Goal: Answer question/provide support: Share knowledge or assist other users

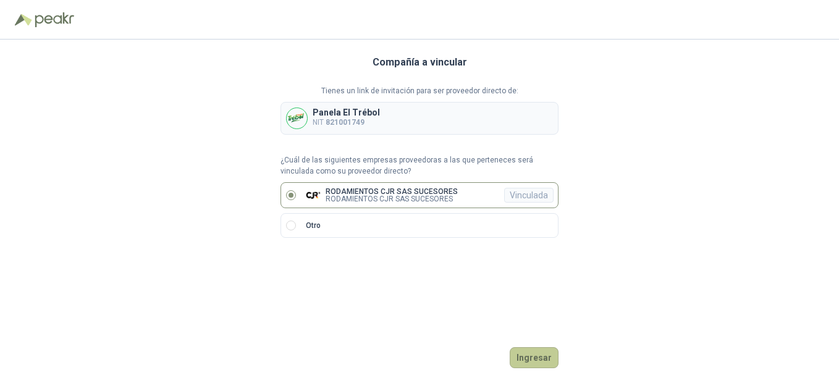
click at [537, 361] on button "Ingresar" at bounding box center [534, 357] width 49 height 21
click at [530, 357] on button "Ingresar" at bounding box center [534, 357] width 49 height 21
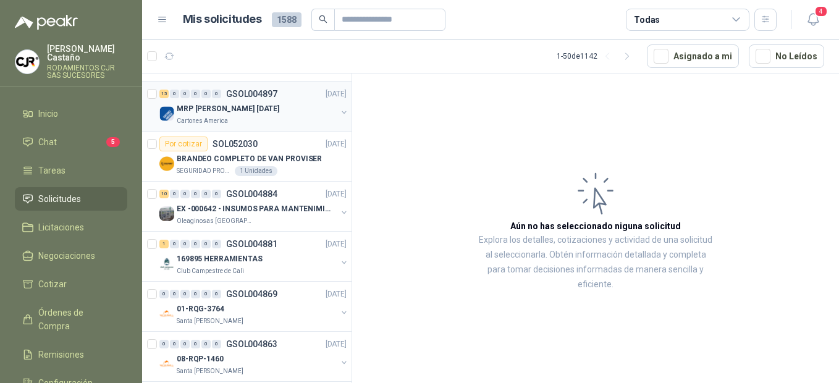
scroll to position [2216, 0]
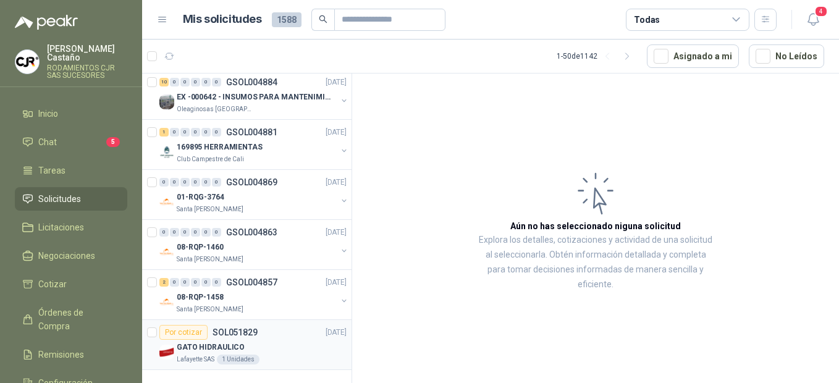
click at [256, 325] on div "Por cotizar SOL051829 [DATE]" at bounding box center [252, 332] width 187 height 15
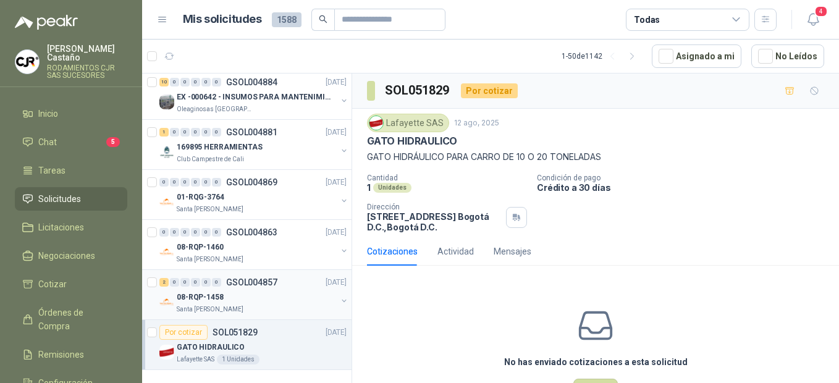
click at [206, 292] on p "08-RQP-1458" at bounding box center [200, 298] width 47 height 12
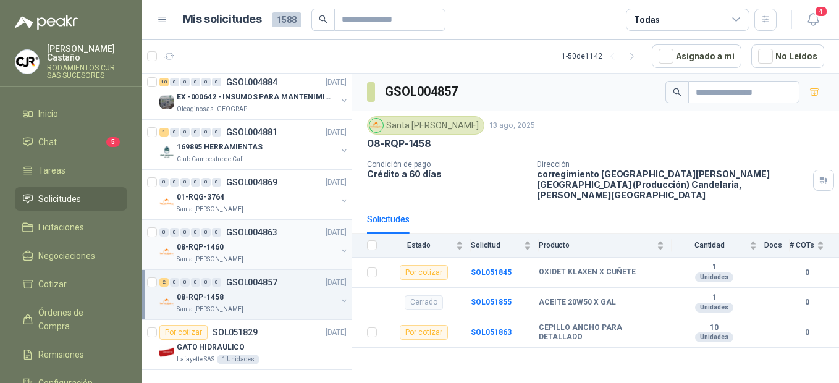
click at [200, 242] on p "08-RQP-1460" at bounding box center [200, 248] width 47 height 12
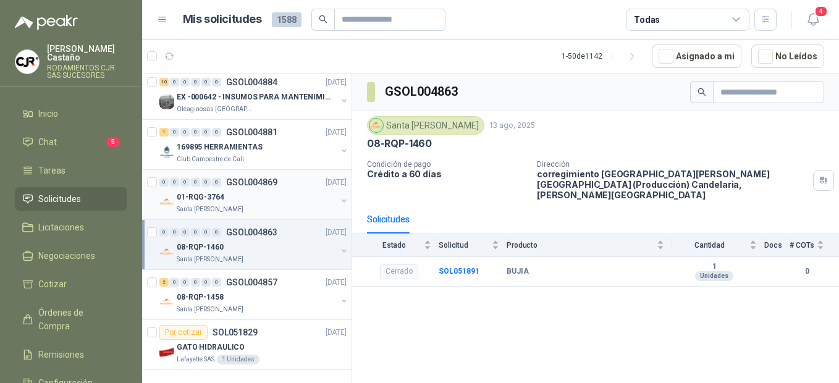
click at [208, 192] on p "01-RQG-3764" at bounding box center [201, 198] width 48 height 12
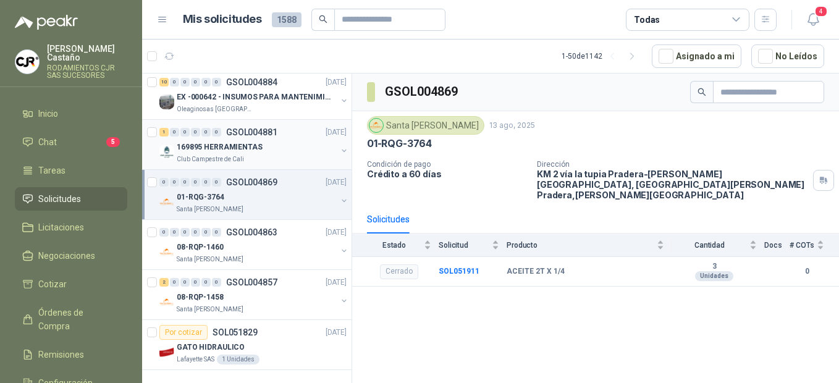
click at [224, 155] on p "Club Campestre de Cali" at bounding box center [210, 160] width 67 height 10
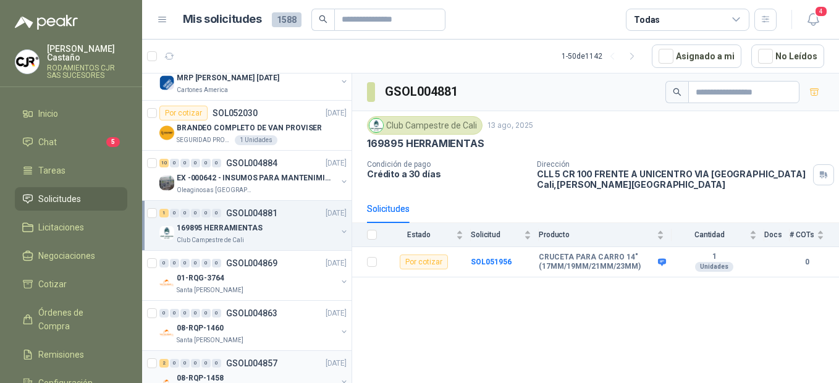
scroll to position [2093, 0]
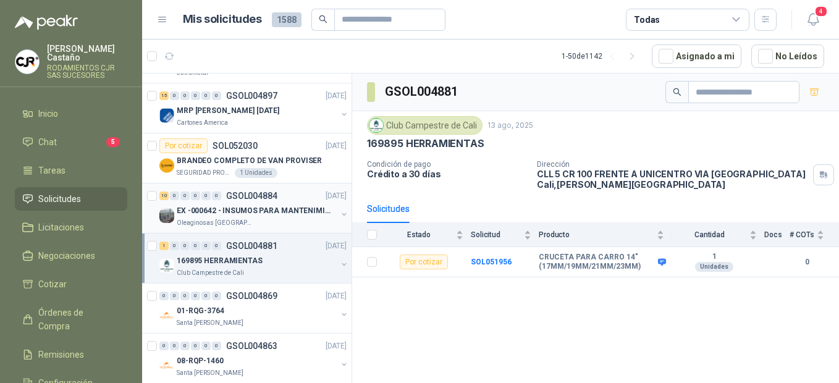
click at [222, 214] on p "EX -000642 - INSUMOS PARA MANTENIMIENTO PREVENTIVO" at bounding box center [254, 211] width 154 height 12
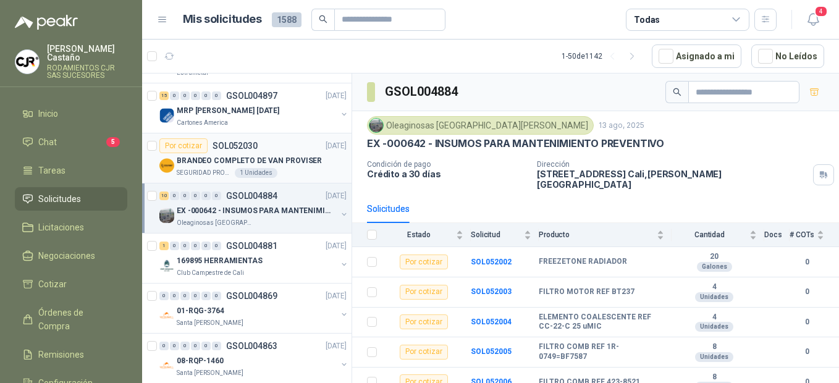
click at [283, 159] on p "BRANDEO COMPLETO DE VAN PROVISER" at bounding box center [249, 161] width 145 height 12
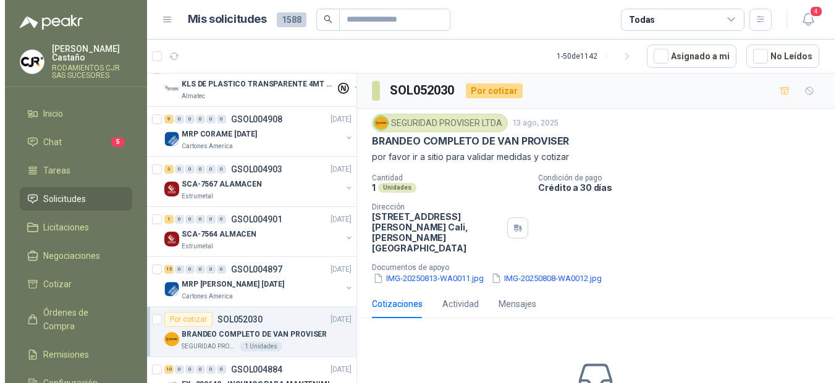
scroll to position [1907, 0]
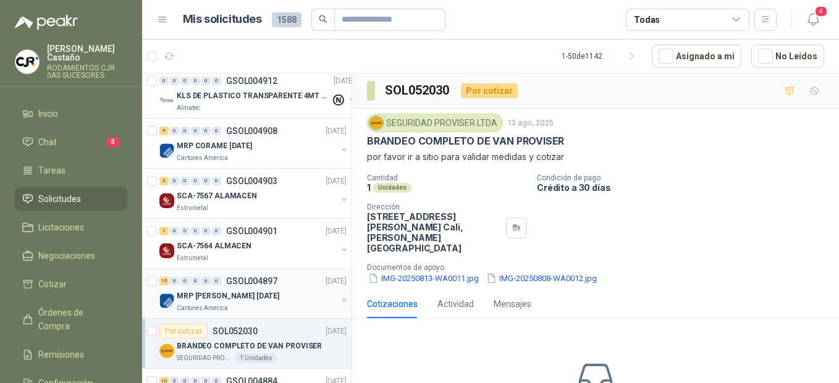
click at [198, 297] on p "MRP [PERSON_NAME] [DATE]" at bounding box center [228, 296] width 103 height 12
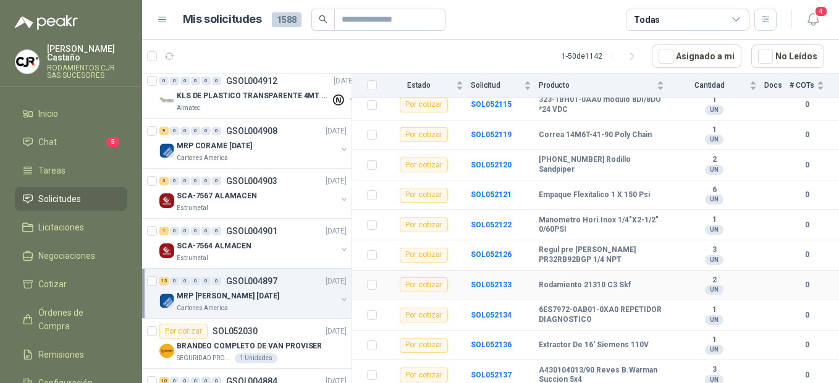
scroll to position [302, 0]
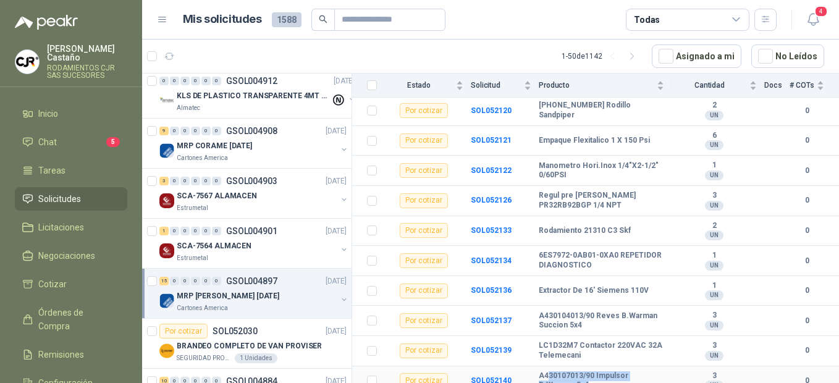
drag, startPoint x: 600, startPoint y: 373, endPoint x: 549, endPoint y: 366, distance: 51.7
click at [549, 371] on b "A430107013/90 Impulsor B.Warman 5x4" at bounding box center [601, 380] width 125 height 19
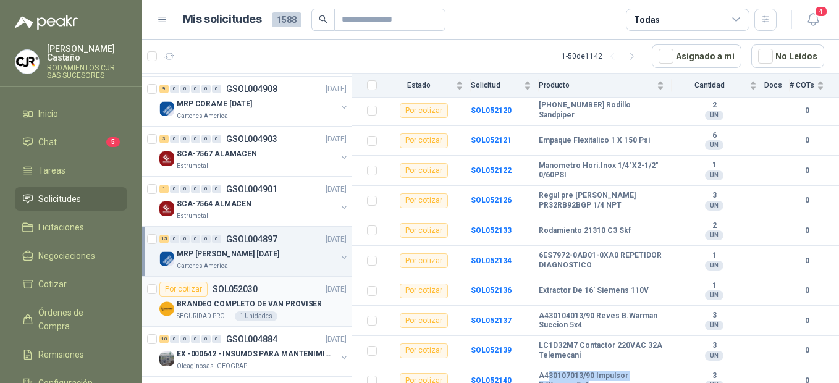
scroll to position [1969, 0]
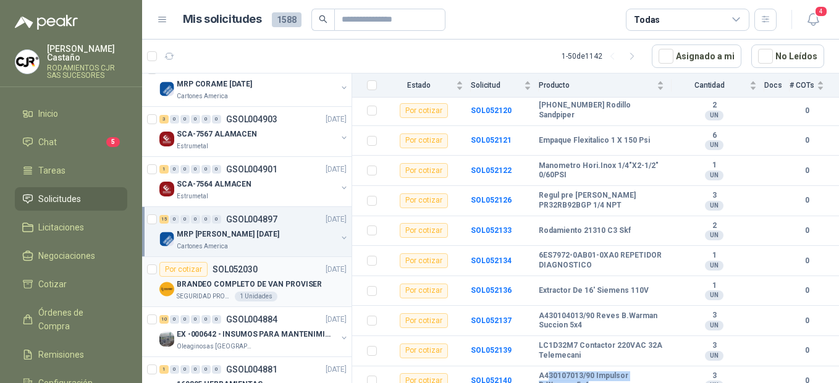
click at [210, 289] on p "BRANDEO COMPLETO DE VAN PROVISER" at bounding box center [249, 285] width 145 height 12
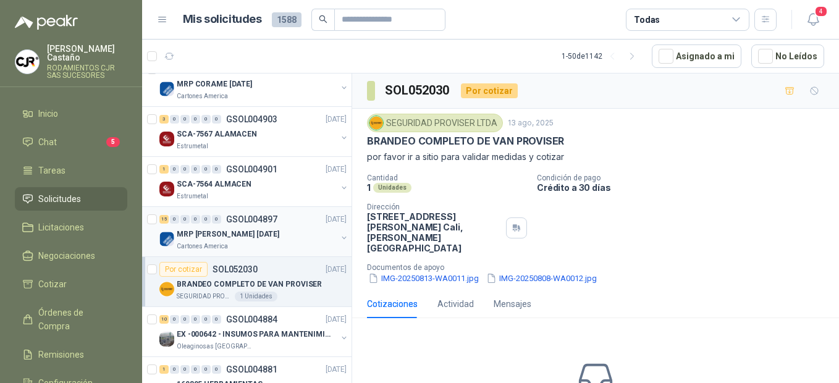
click at [206, 229] on p "MRP [PERSON_NAME] [DATE]" at bounding box center [228, 235] width 103 height 12
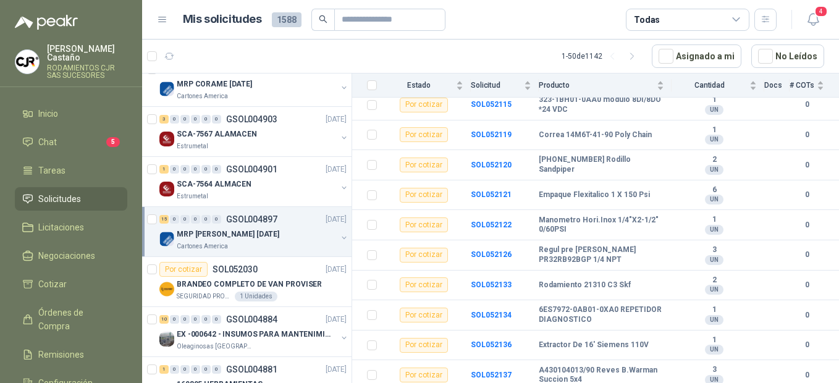
scroll to position [302, 0]
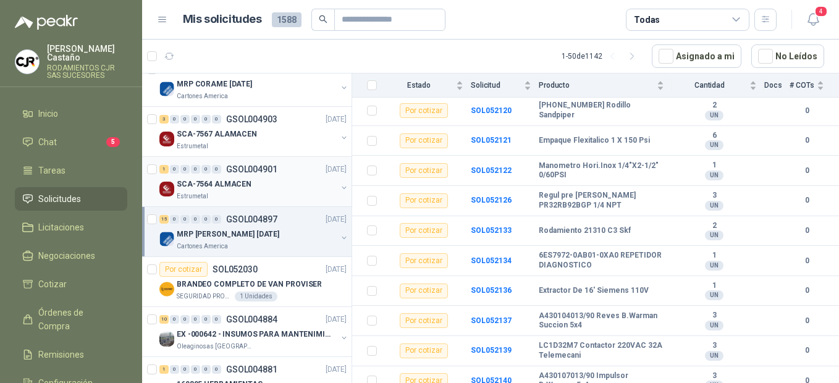
click at [219, 188] on p "SCA-7564 ALMACEN" at bounding box center [214, 185] width 75 height 12
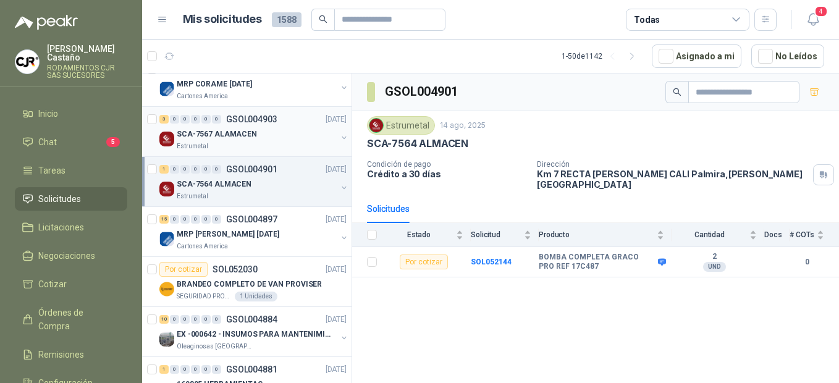
click at [221, 147] on div "Estrumetal" at bounding box center [257, 147] width 160 height 10
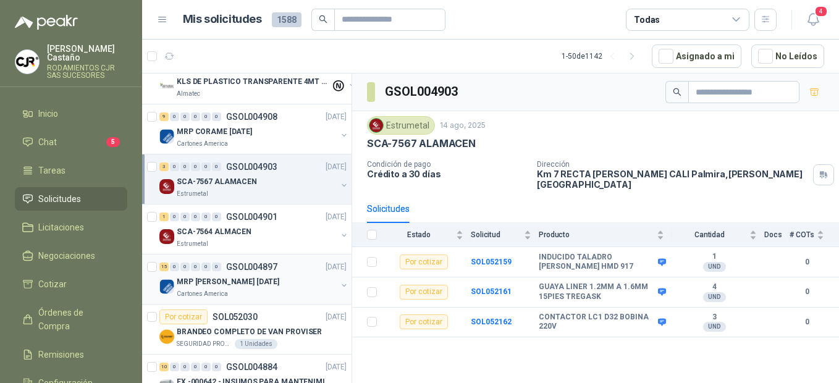
scroll to position [1907, 0]
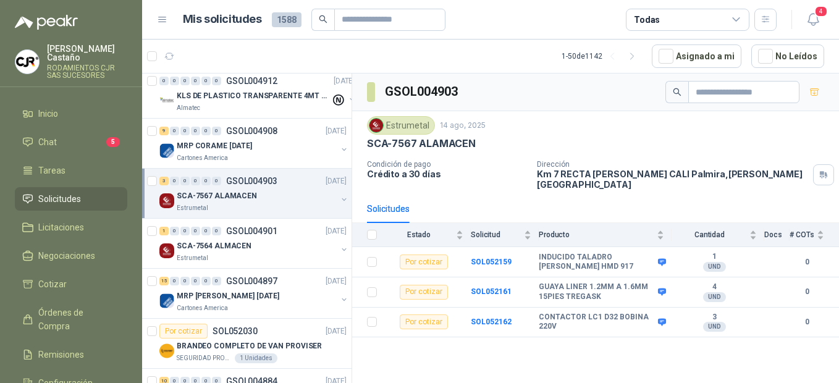
click at [217, 200] on p "SCA-7567 ALAMACEN" at bounding box center [217, 196] width 80 height 12
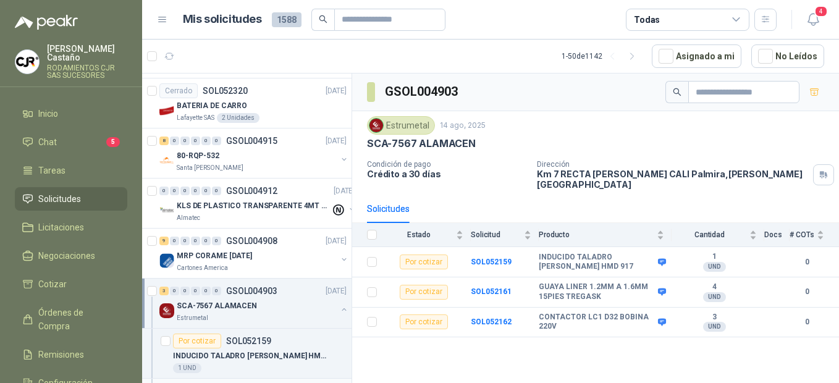
scroll to position [1784, 0]
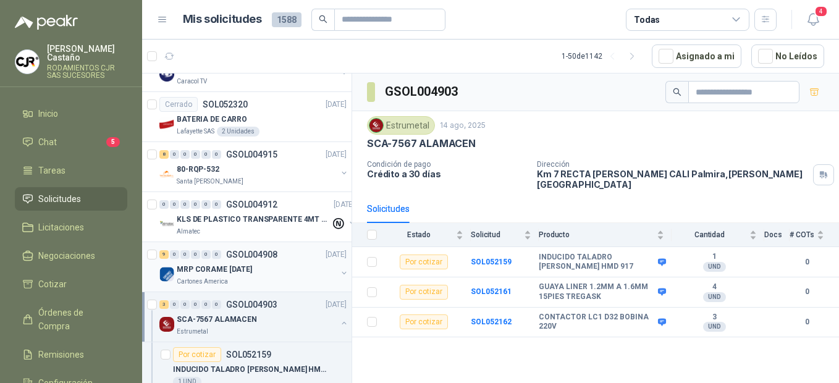
click at [209, 281] on p "Cartones America" at bounding box center [202, 282] width 51 height 10
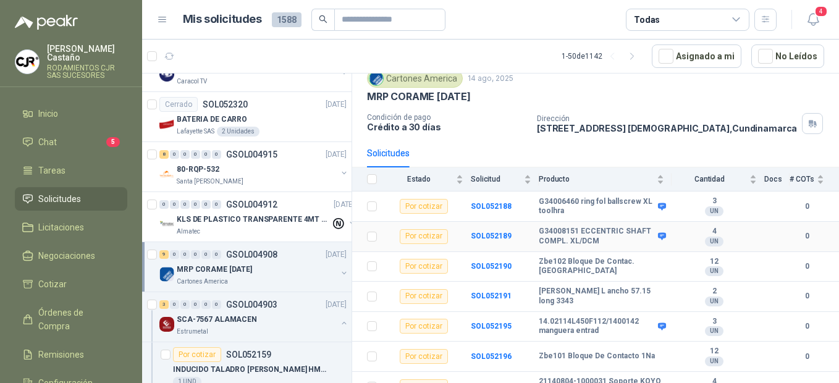
scroll to position [122, 0]
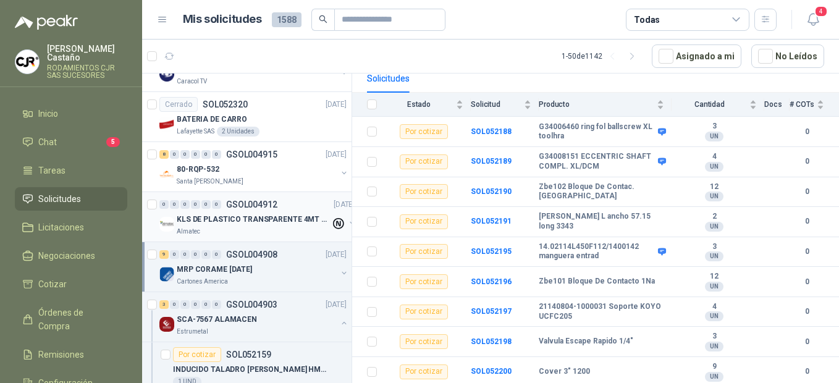
click at [213, 214] on p "KLS DE PLASTICO TRANSPARENTE 4MT CAL 4 Y CINTA TRA" at bounding box center [254, 220] width 154 height 12
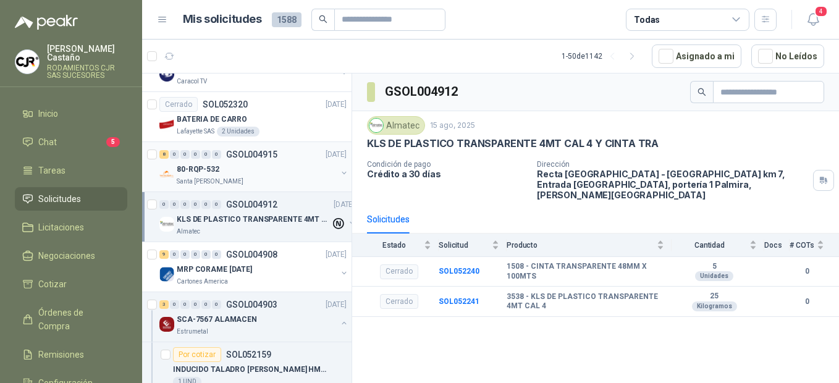
click at [203, 177] on p "Santa [PERSON_NAME]" at bounding box center [210, 182] width 67 height 10
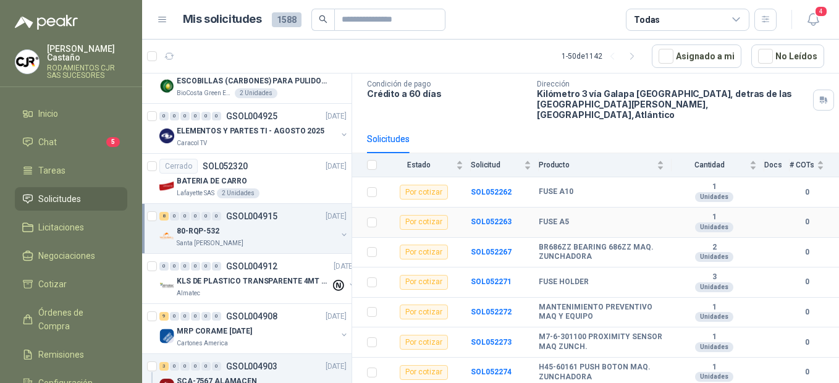
scroll to position [100, 0]
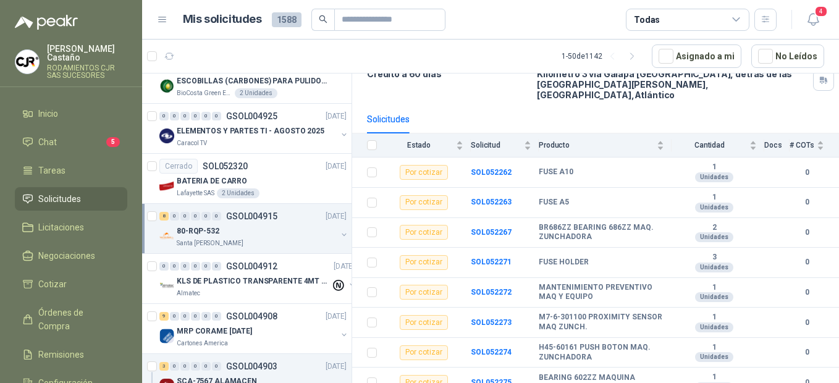
click at [197, 227] on p "80-RQP-532" at bounding box center [198, 232] width 43 height 12
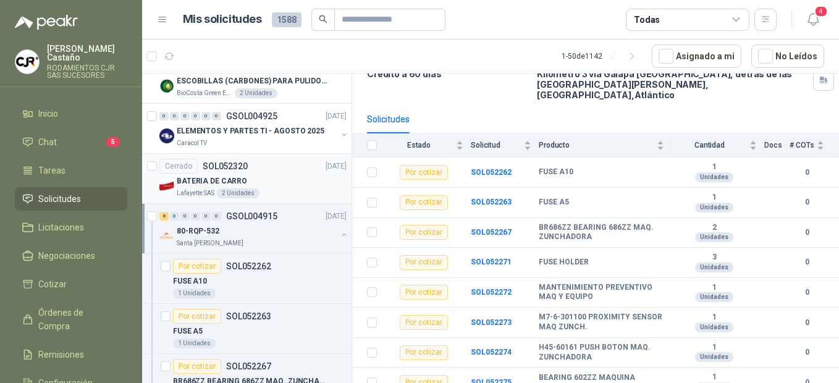
scroll to position [4, 0]
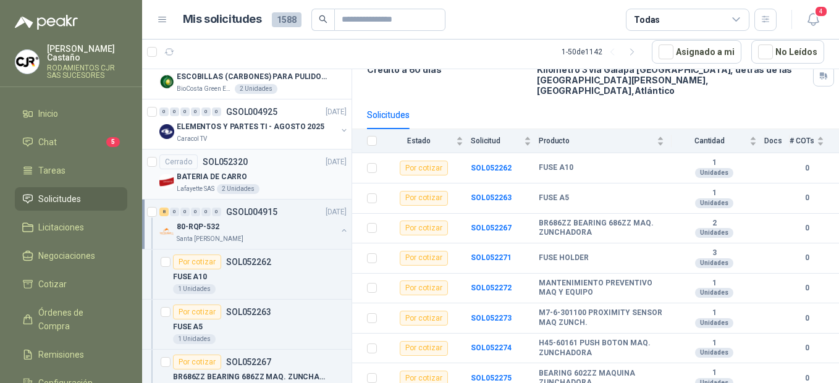
click at [213, 185] on p "Lafayette SAS" at bounding box center [196, 189] width 38 height 10
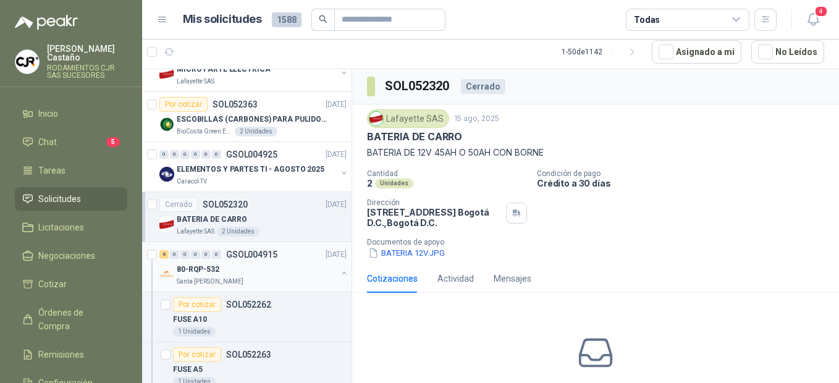
scroll to position [1660, 0]
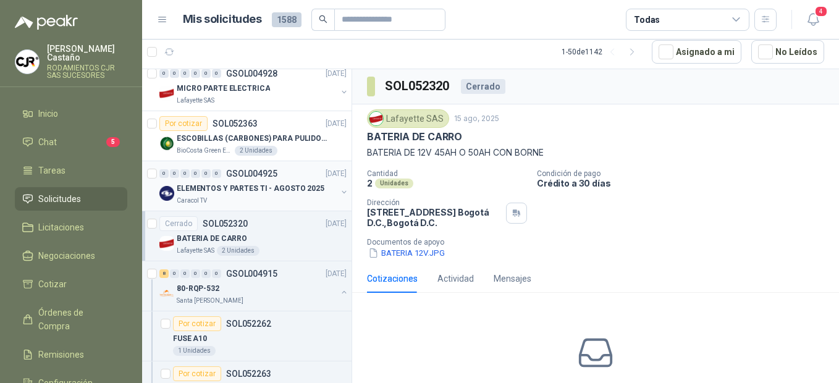
click at [210, 184] on p "ELEMENTOS Y PARTES TI - AGOSTO 2025" at bounding box center [251, 189] width 148 height 12
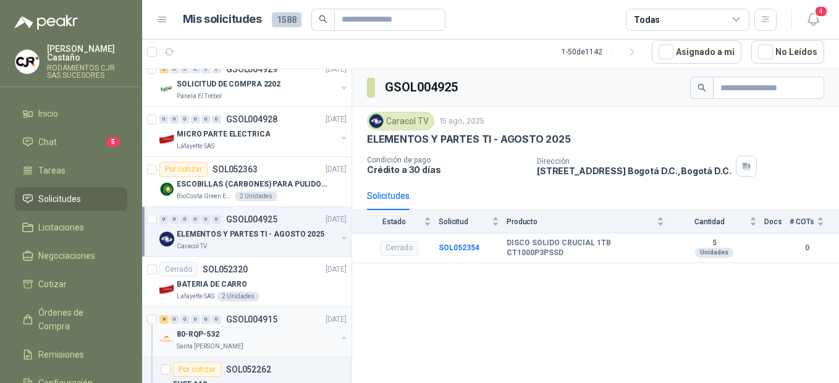
scroll to position [1536, 0]
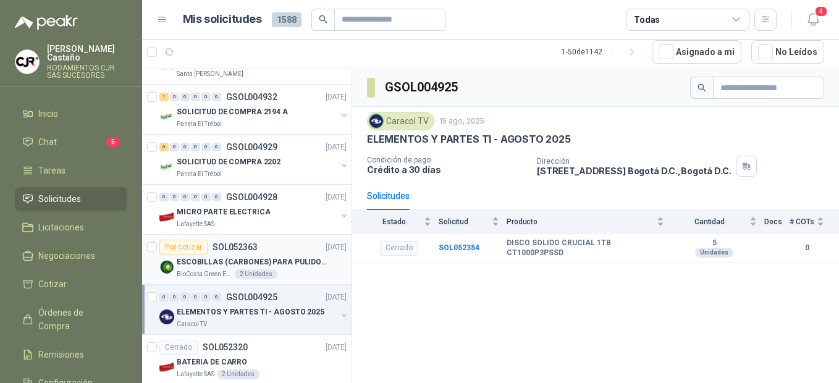
click at [188, 265] on p "ESCOBILLAS (CARBONES) PARA PULIDORA DEWALT" at bounding box center [254, 262] width 154 height 12
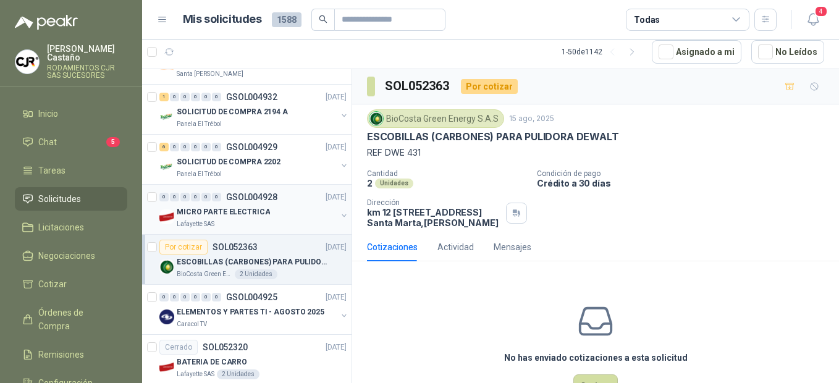
click at [221, 218] on p "MICRO PARTE ELECTRICA" at bounding box center [223, 212] width 93 height 12
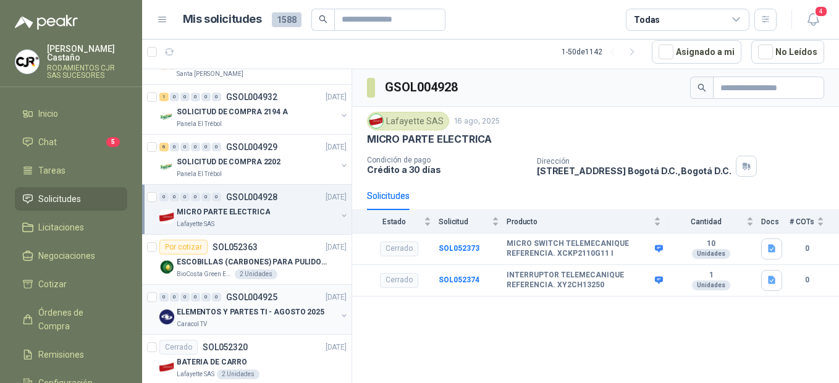
scroll to position [1475, 0]
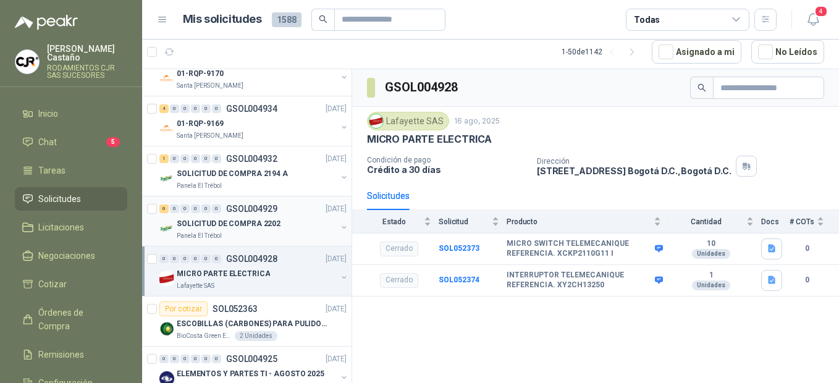
click at [205, 226] on p "SOLICITUD DE COMPRA 2202" at bounding box center [229, 224] width 104 height 12
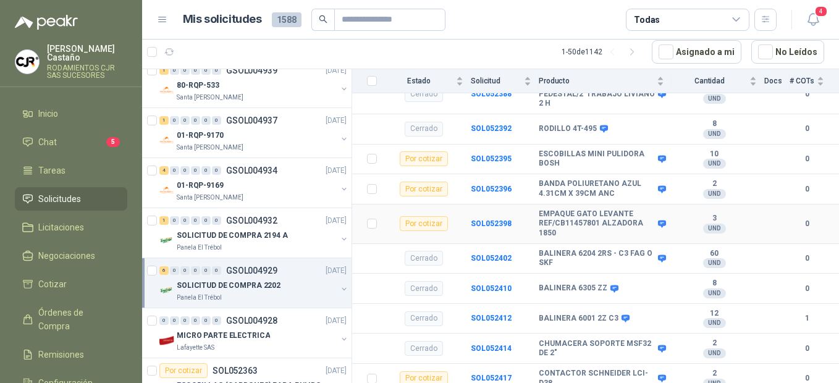
scroll to position [321, 0]
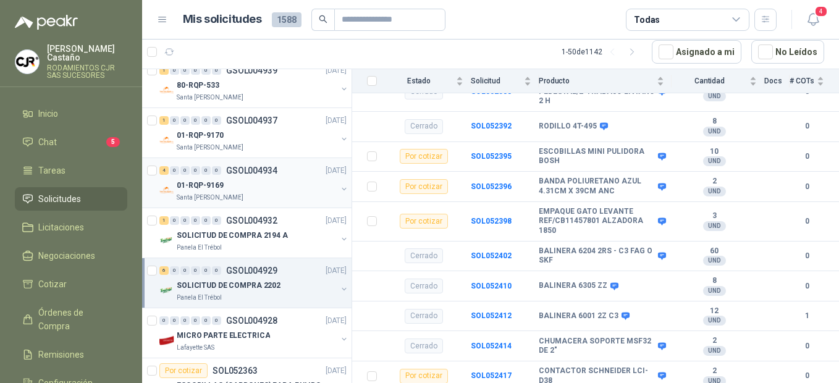
click at [217, 187] on p "01-RQP-9169" at bounding box center [200, 186] width 47 height 12
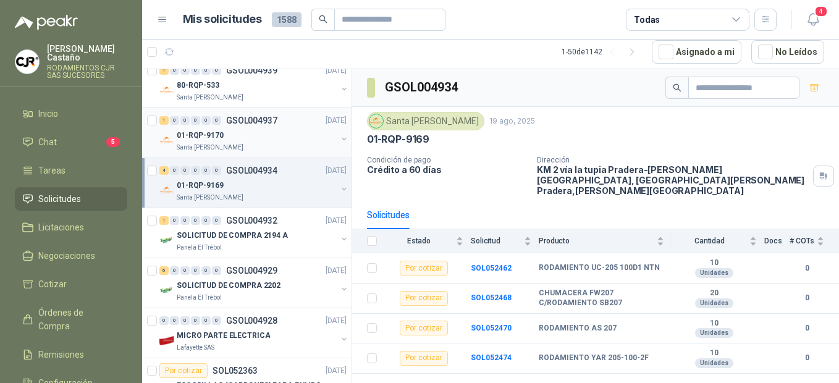
click at [234, 139] on div "01-RQP-9170" at bounding box center [257, 135] width 160 height 15
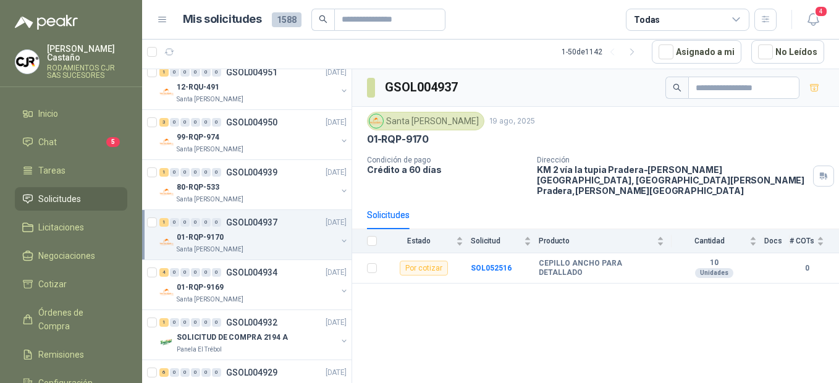
scroll to position [1289, 0]
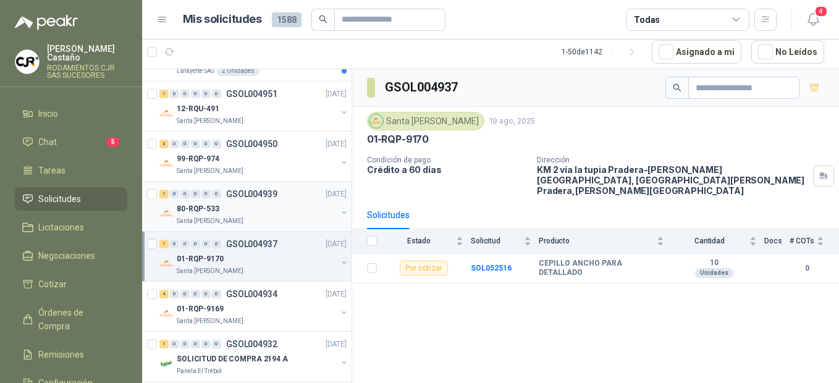
click at [225, 208] on div "80-RQP-533" at bounding box center [257, 208] width 160 height 15
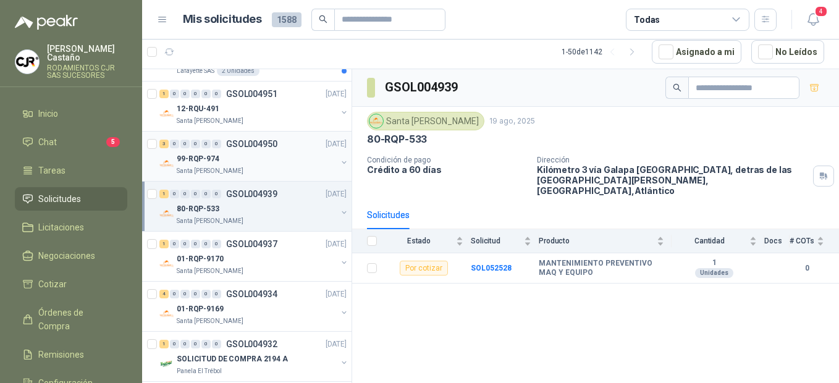
click at [221, 164] on div "99-RQP-974" at bounding box center [257, 158] width 160 height 15
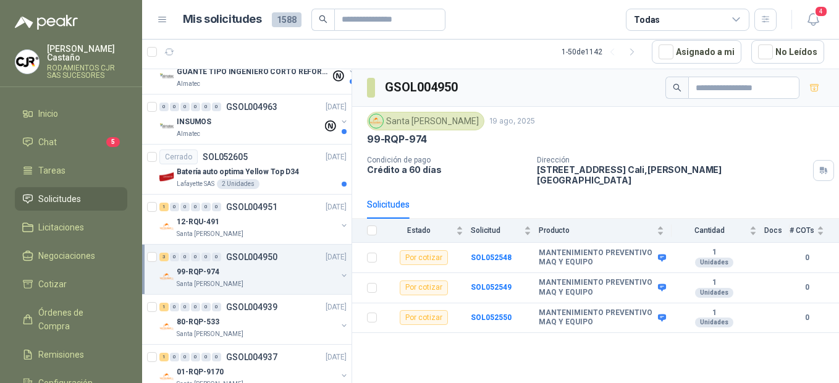
scroll to position [1166, 0]
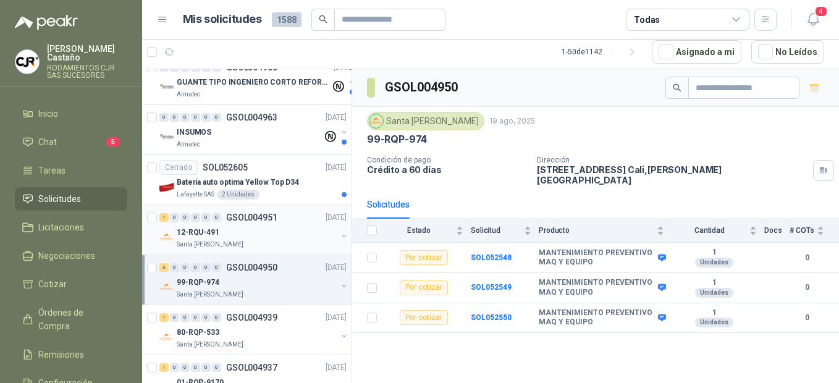
click at [214, 236] on p "12-RQU-491" at bounding box center [198, 233] width 43 height 12
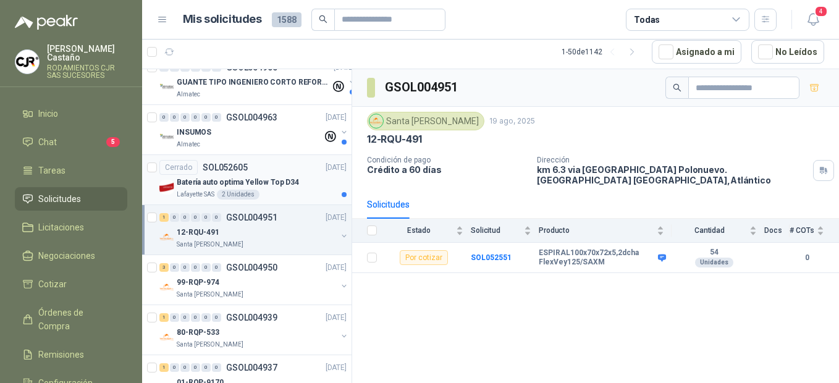
click at [201, 194] on p "Lafayette SAS" at bounding box center [196, 195] width 38 height 10
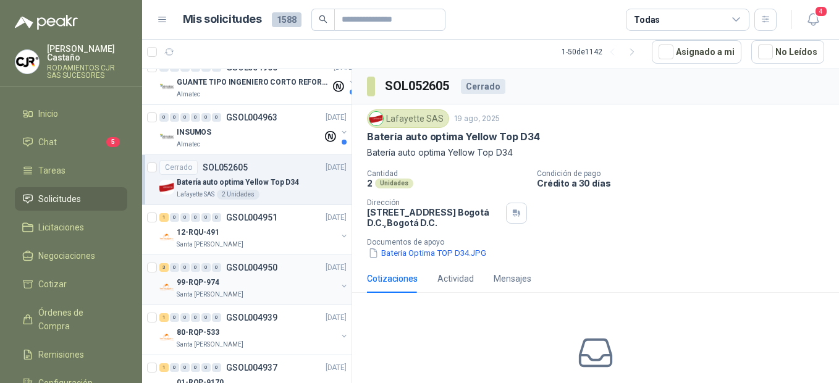
scroll to position [1104, 0]
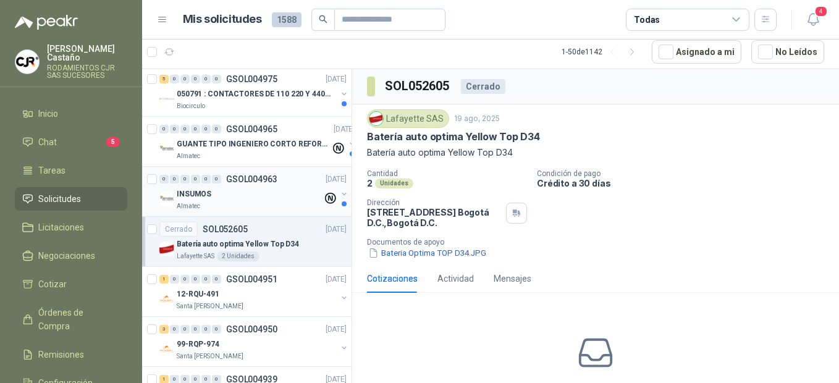
click at [194, 193] on p "INSUMOS" at bounding box center [194, 194] width 35 height 12
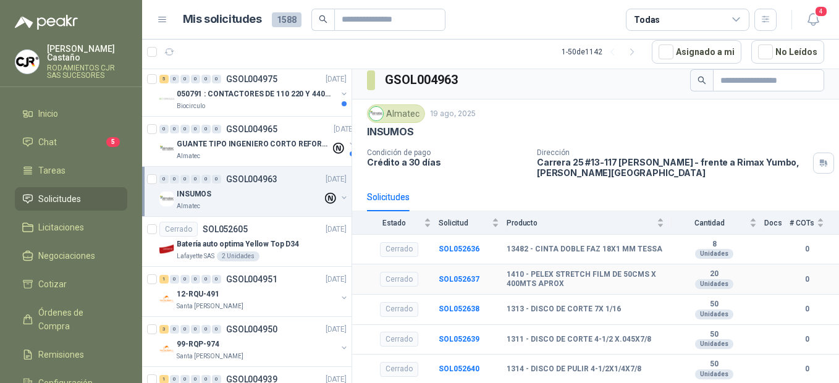
scroll to position [9, 0]
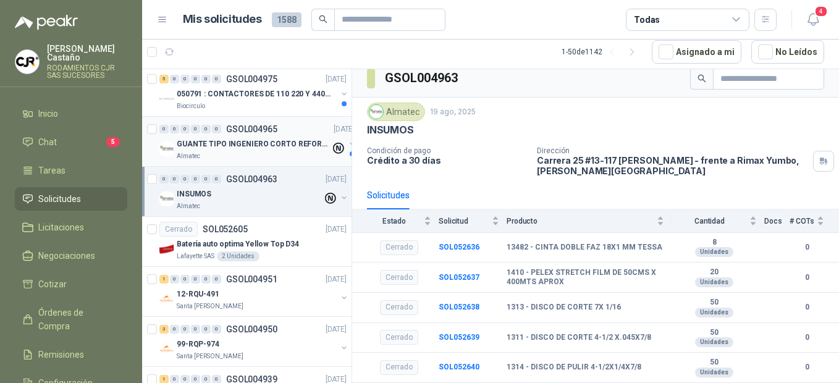
click at [198, 148] on p "GUANTE TIPO INGENIERO CORTO REFORZADO" at bounding box center [254, 144] width 154 height 12
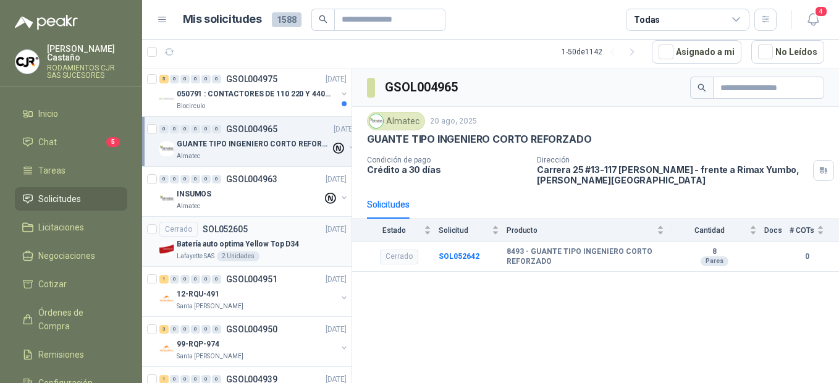
scroll to position [1042, 0]
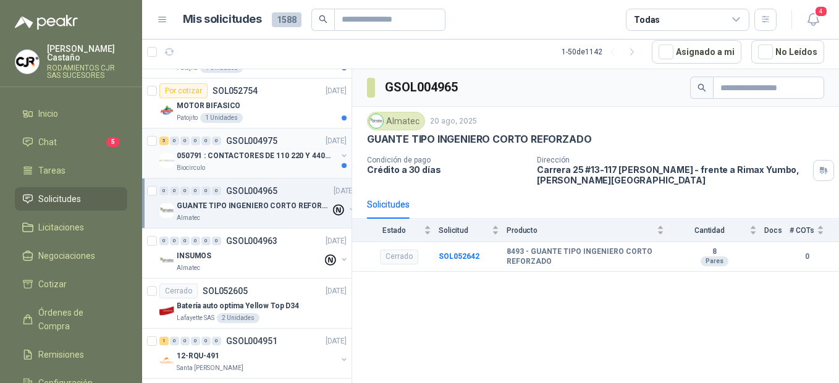
click at [193, 153] on p "050791 : CONTACTORES DE 110 220 Y 440 V" at bounding box center [254, 156] width 154 height 12
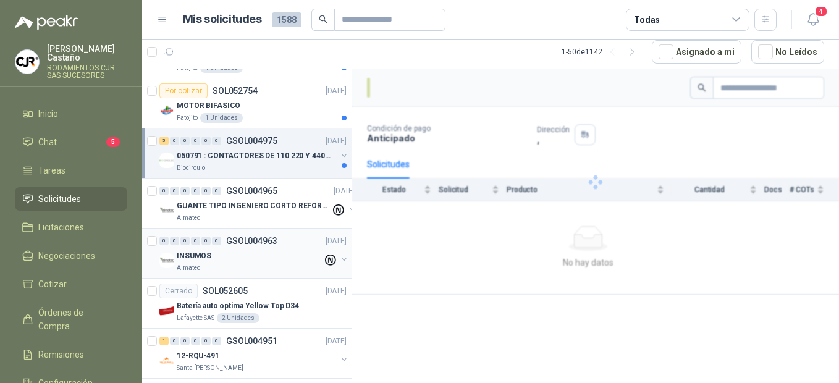
scroll to position [980, 0]
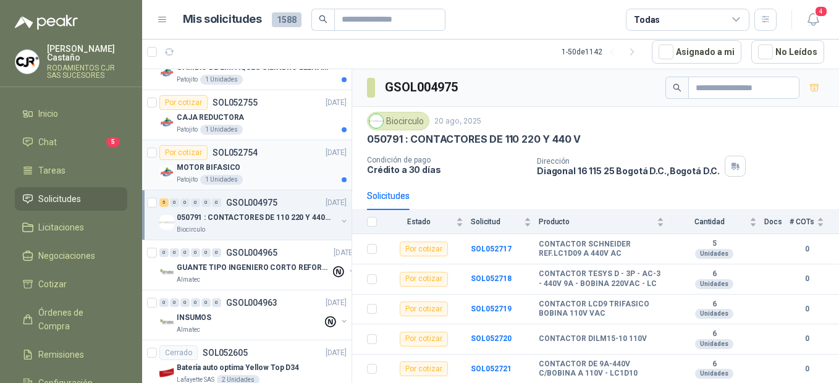
click at [205, 177] on div "1 Unidades" at bounding box center [221, 180] width 43 height 10
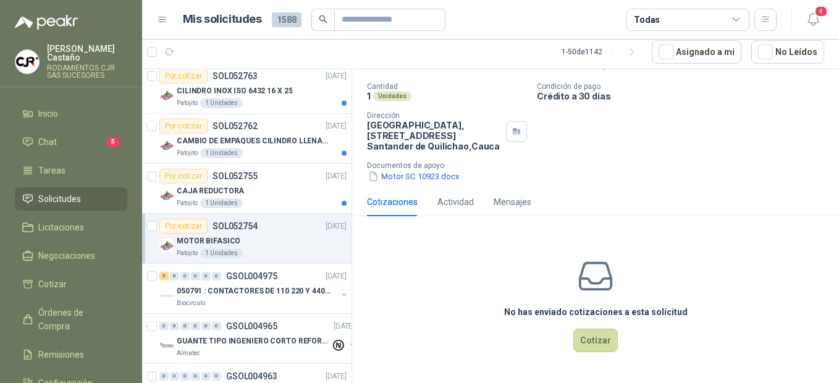
scroll to position [980, 0]
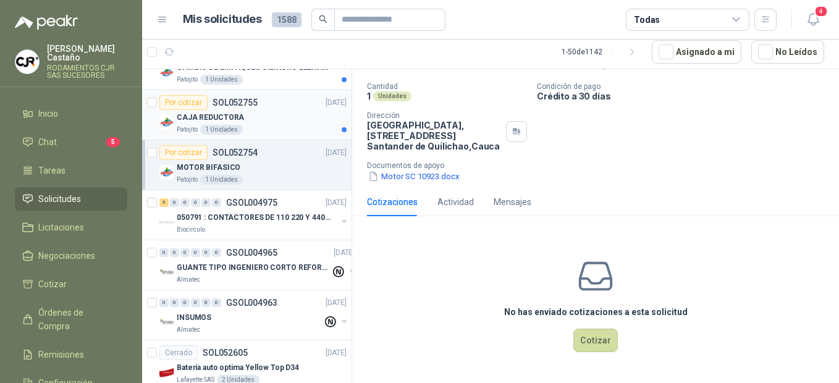
click at [222, 108] on div "Por cotizar SOL052755" at bounding box center [208, 102] width 98 height 15
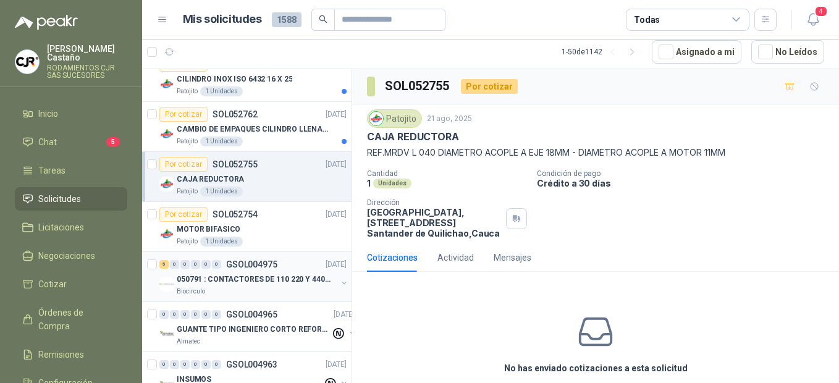
scroll to position [857, 0]
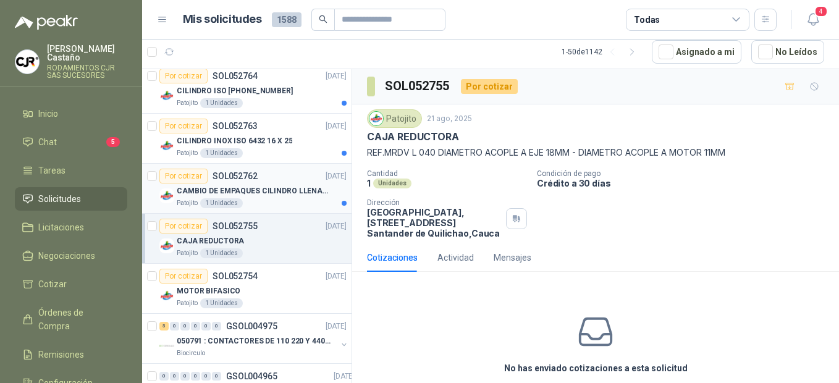
click at [215, 187] on p "CAMBIO DE EMPAQUES CILINDRO LLENADORA MANUALNUAL" at bounding box center [254, 191] width 154 height 12
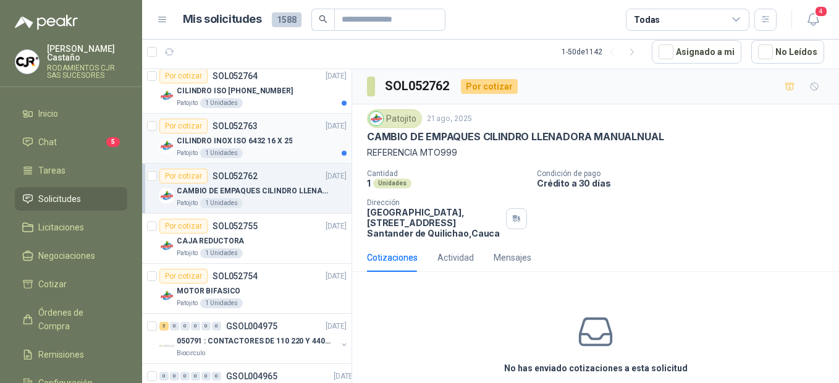
click at [219, 150] on div "1 Unidades" at bounding box center [221, 153] width 43 height 10
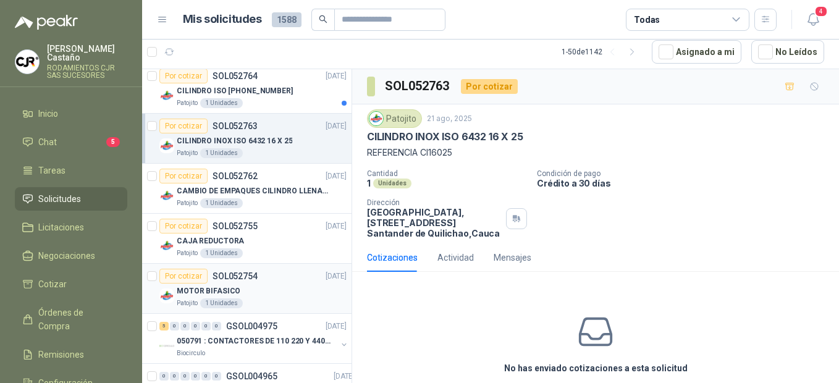
scroll to position [733, 0]
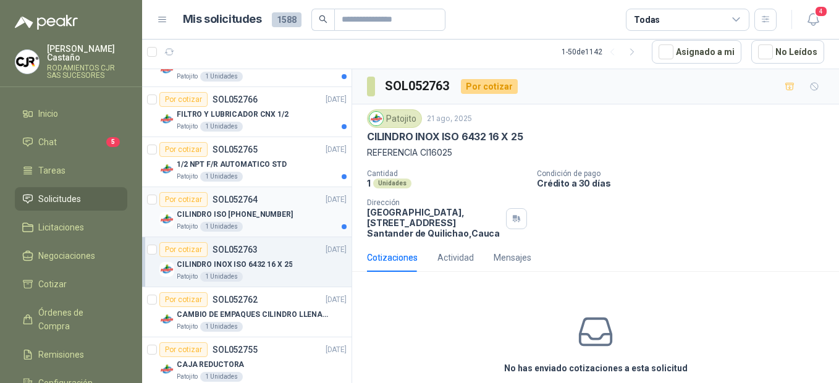
click at [218, 210] on p "CILINDRO ISO [PHONE_NUMBER]" at bounding box center [235, 215] width 116 height 12
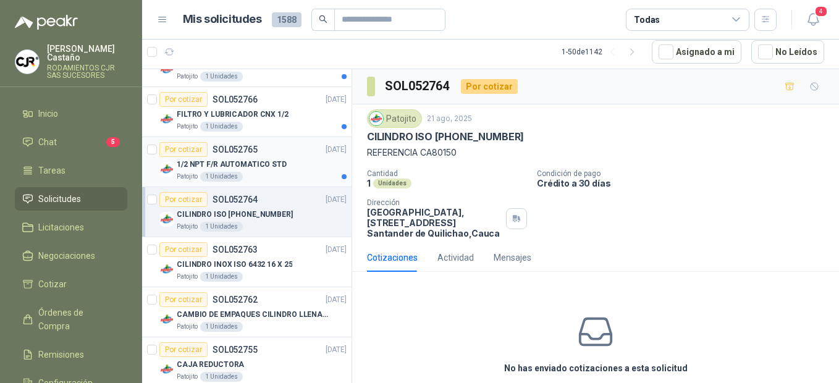
click at [224, 169] on p "1/2 NPT F/R AUTOMATICO STD" at bounding box center [232, 165] width 110 height 12
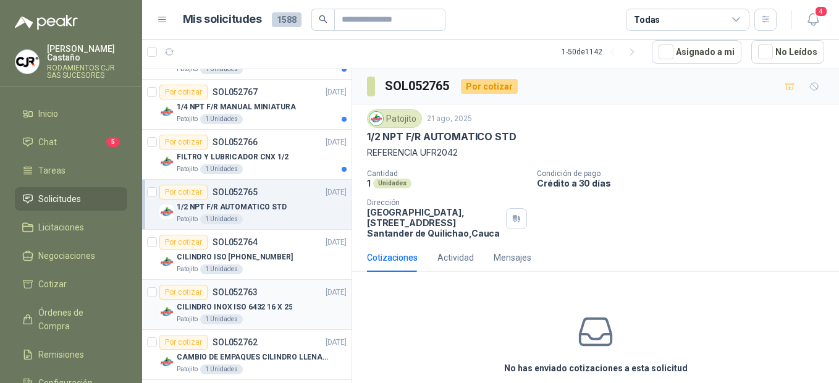
scroll to position [671, 0]
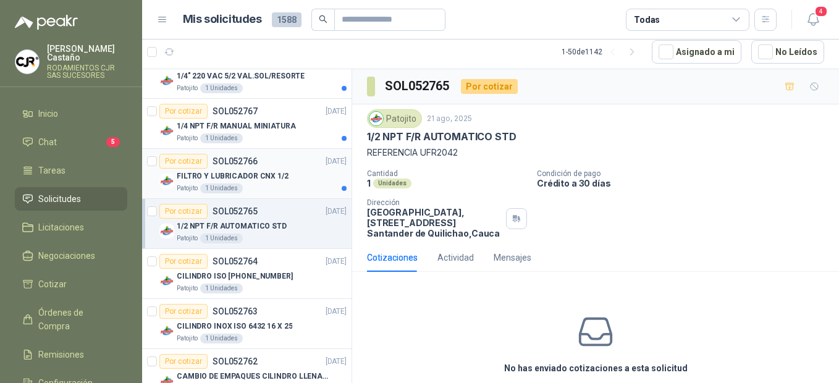
click at [213, 182] on p "FILTRO Y LUBRICADOR CNX 1/2" at bounding box center [233, 177] width 112 height 12
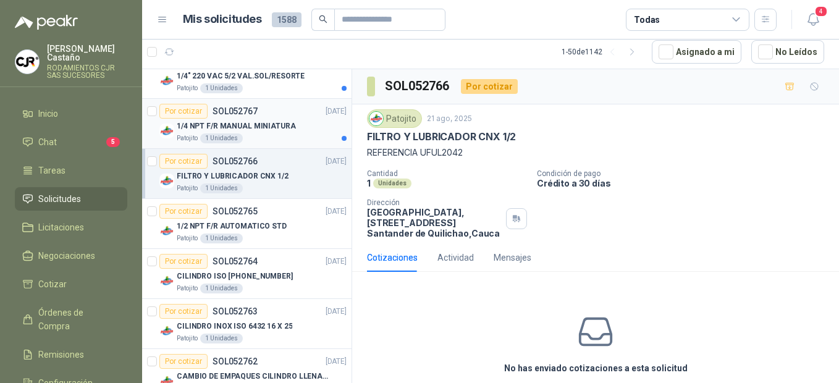
click at [203, 132] on div "1/4 NPT F/R MANUAL MINIATURA" at bounding box center [262, 126] width 170 height 15
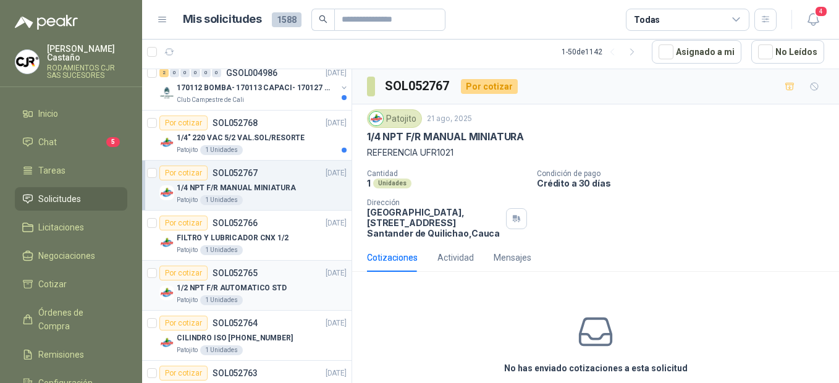
scroll to position [548, 0]
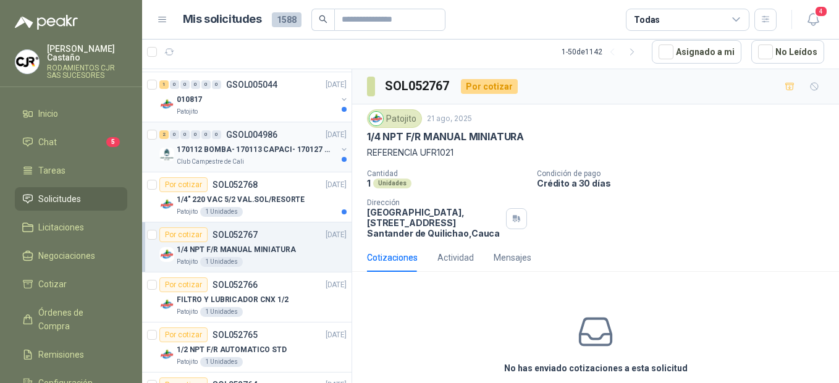
click at [180, 148] on p "170112 BOMBA- 170113 CAPACI- 170127 MOTOR 170119 R" at bounding box center [254, 150] width 154 height 12
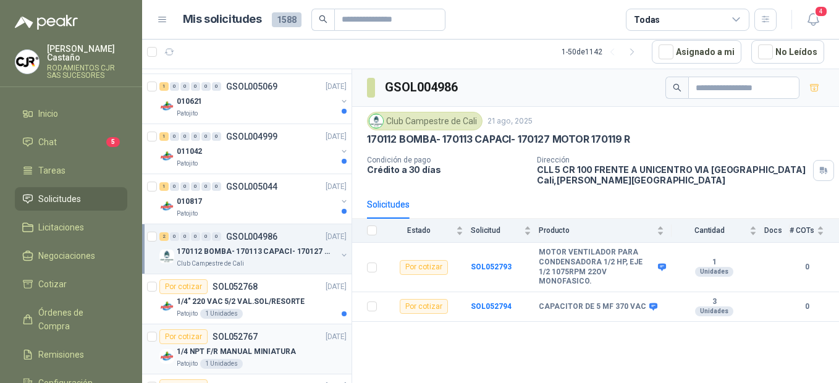
scroll to position [424, 0]
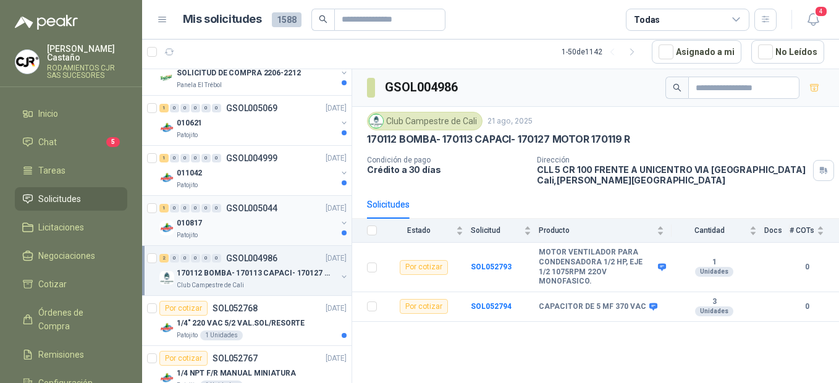
click at [193, 230] on div "010817" at bounding box center [257, 223] width 160 height 15
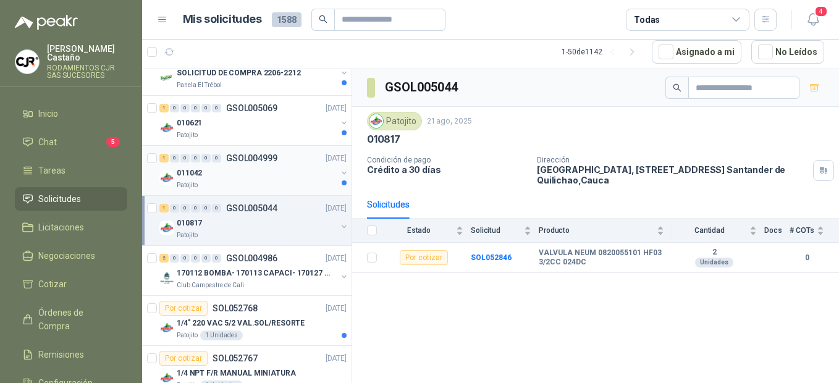
click at [192, 180] on div "011042" at bounding box center [257, 173] width 160 height 15
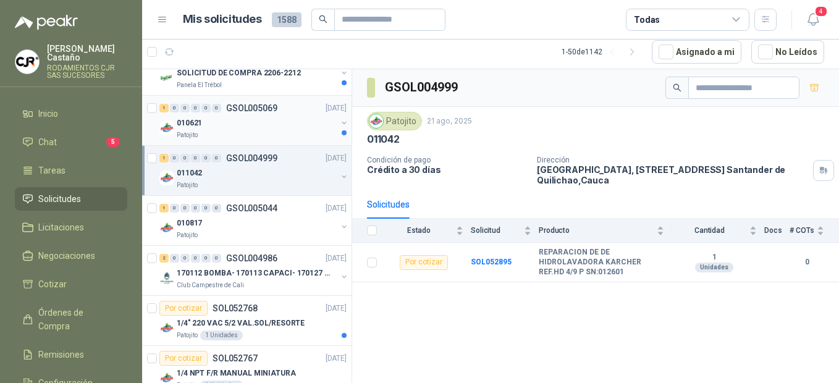
click at [203, 133] on div "Patojito" at bounding box center [257, 135] width 160 height 10
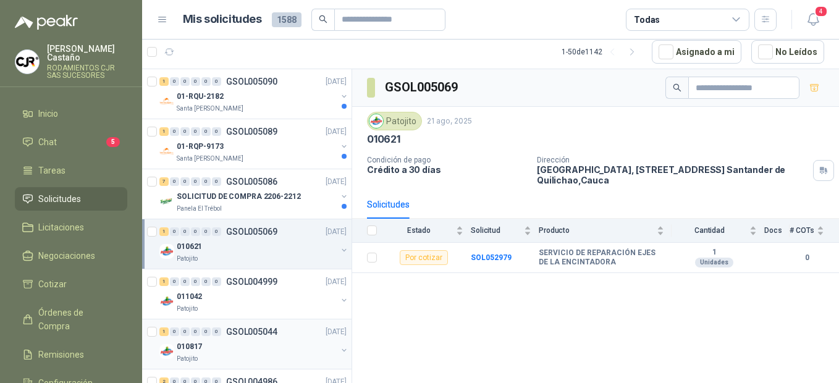
scroll to position [239, 0]
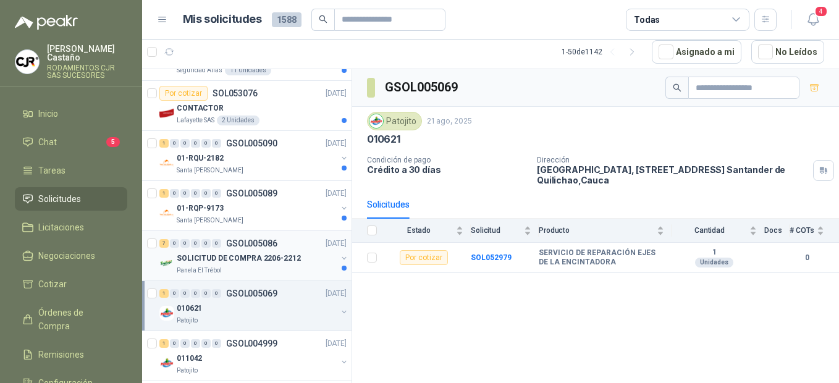
click at [201, 260] on p "SOLICITUD DE COMPRA 2206-2212" at bounding box center [239, 259] width 124 height 12
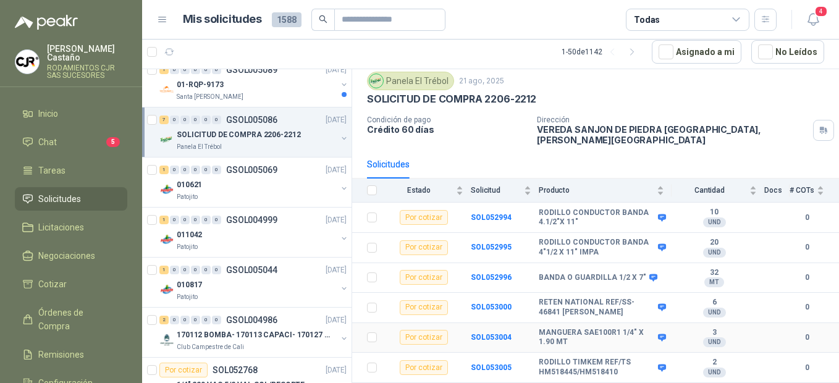
scroll to position [61, 0]
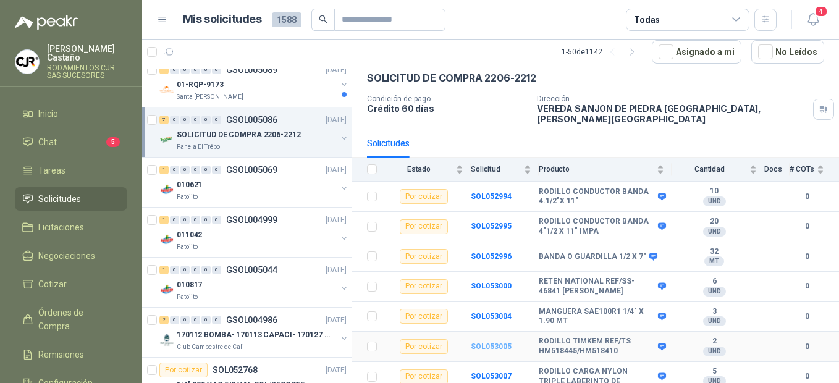
click at [498, 342] on b "SOL053005" at bounding box center [491, 346] width 41 height 9
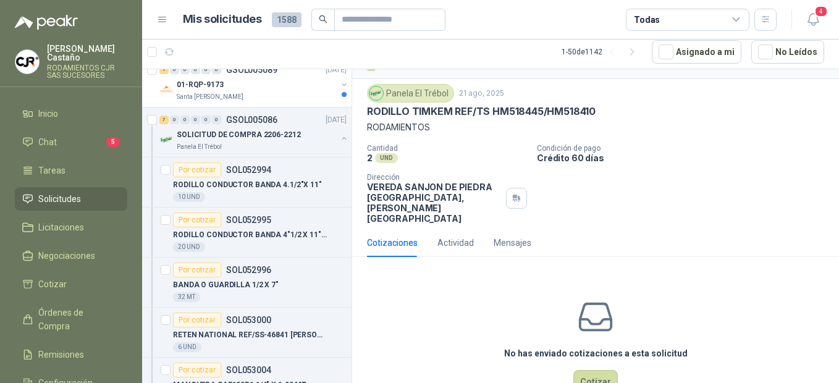
scroll to position [46, 0]
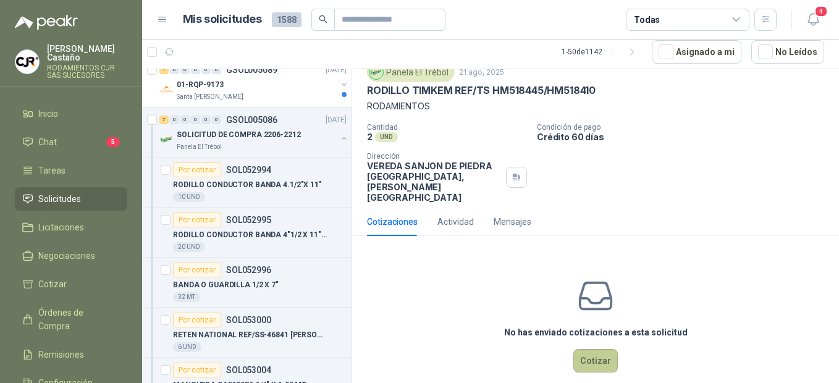
click at [589, 349] on button "Cotizar" at bounding box center [596, 360] width 44 height 23
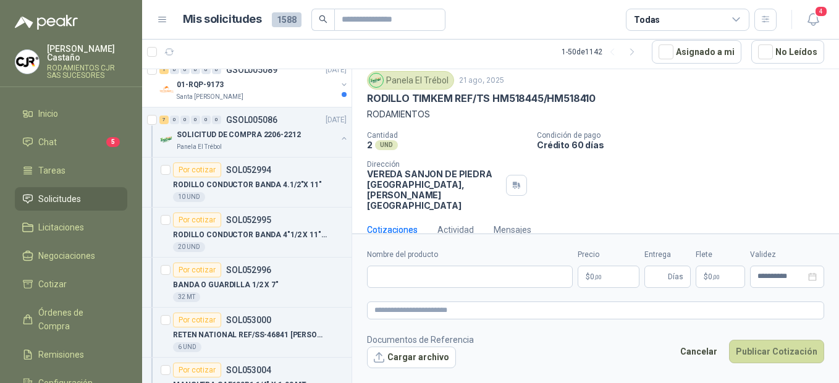
scroll to position [38, 0]
click at [428, 277] on input "Nombre del producto" at bounding box center [470, 277] width 206 height 22
type input "*"
drag, startPoint x: 598, startPoint y: 99, endPoint x: 493, endPoint y: 100, distance: 105.7
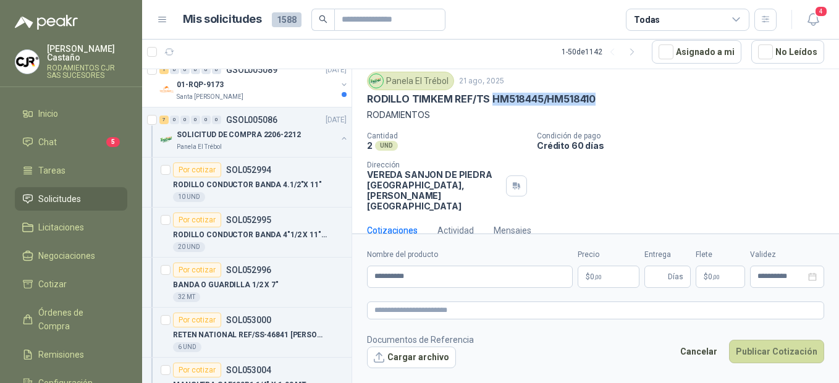
click at [493, 100] on div "RODILLO TIMKEM REF/TS HM518445/HM518410" at bounding box center [595, 99] width 457 height 13
copy p "HM518445/HM518410"
click at [434, 285] on input "**********" at bounding box center [470, 277] width 206 height 22
paste input "**********"
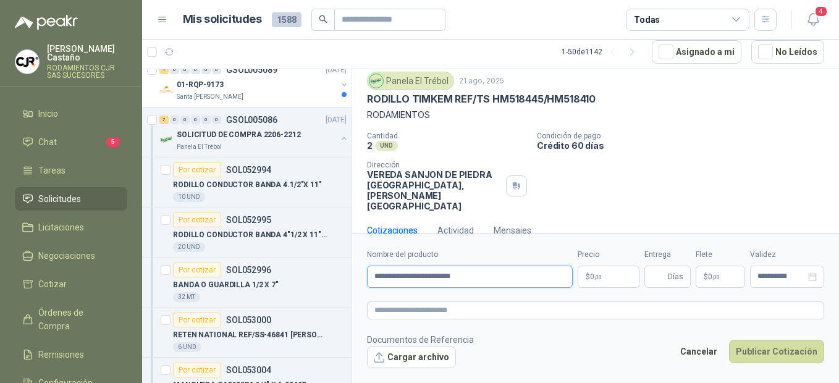
type input "**********"
click at [611, 279] on p "$ 0 ,00" at bounding box center [609, 277] width 62 height 22
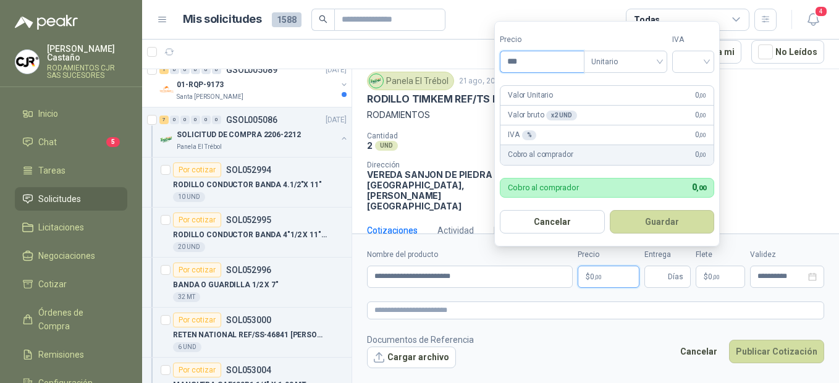
drag, startPoint x: 519, startPoint y: 62, endPoint x: 472, endPoint y: 62, distance: 46.4
click at [472, 62] on body "[PERSON_NAME] RODAMIENTOS CJR SAS SUCESORES Inicio Chat 5 Tareas Solicitudes Li…" at bounding box center [419, 191] width 839 height 383
type input "*********"
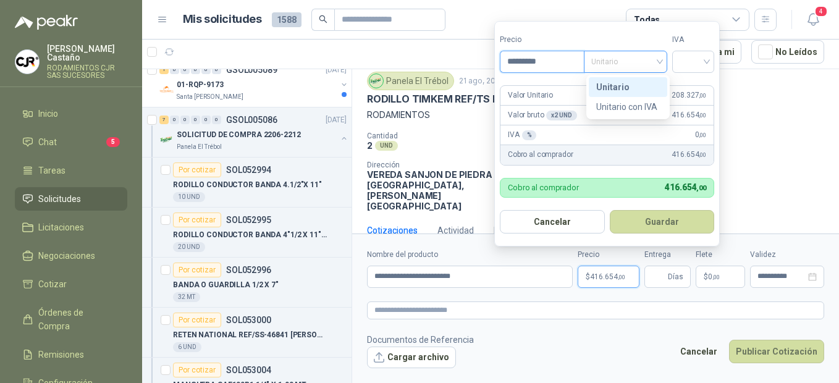
click at [619, 62] on span "Unitario" at bounding box center [625, 62] width 69 height 19
click at [619, 88] on div "Unitario" at bounding box center [628, 87] width 64 height 14
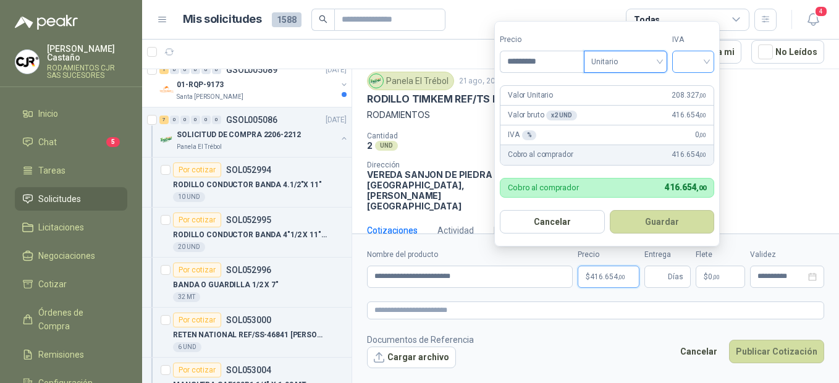
click at [707, 61] on input "search" at bounding box center [693, 60] width 27 height 19
click at [698, 83] on div "19%" at bounding box center [696, 87] width 23 height 14
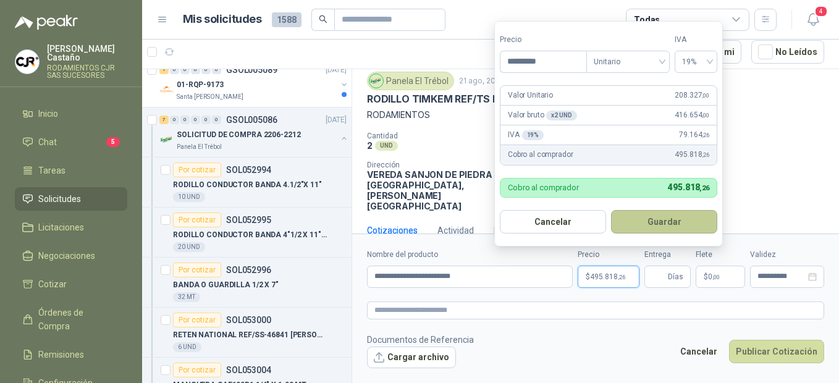
click at [653, 220] on button "Guardar" at bounding box center [664, 221] width 106 height 23
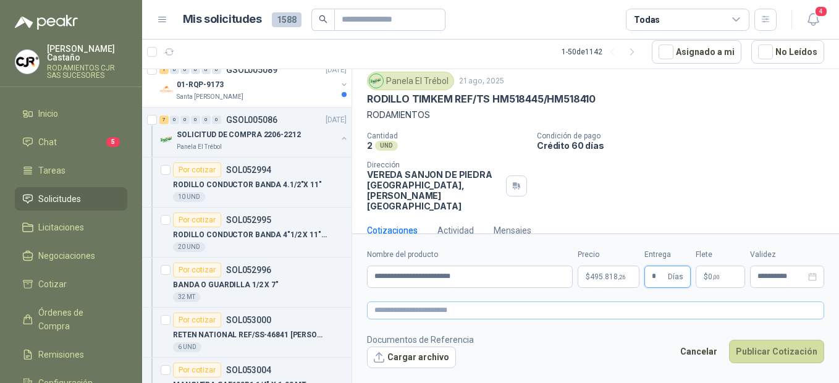
type input "*"
click at [465, 305] on textarea at bounding box center [595, 311] width 457 height 18
type textarea "*"
type textarea "**"
type textarea "***"
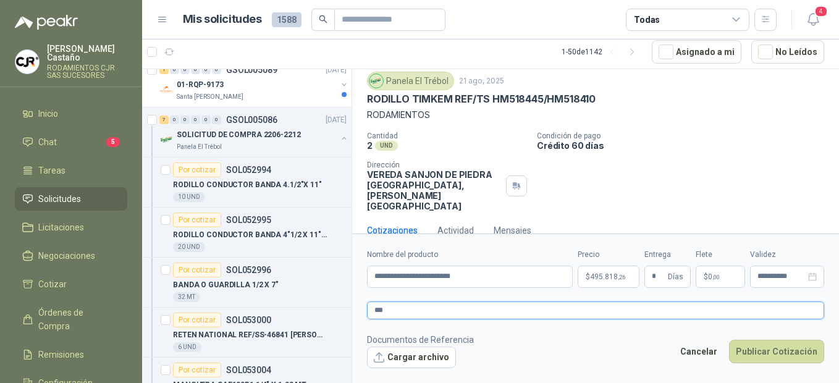
type textarea "****"
type textarea "*****"
type textarea "*******"
type textarea "********"
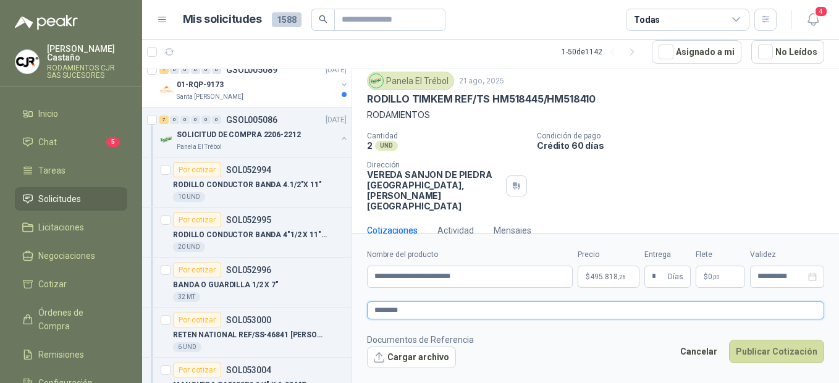
type textarea "*********"
type textarea "**********"
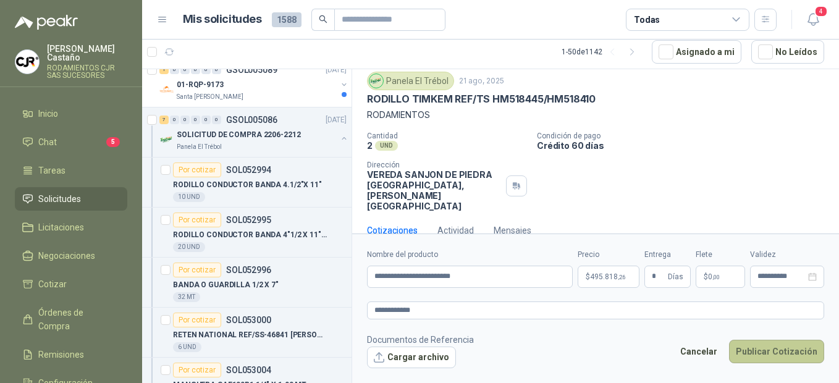
click at [770, 353] on button "Publicar Cotización" at bounding box center [776, 351] width 95 height 23
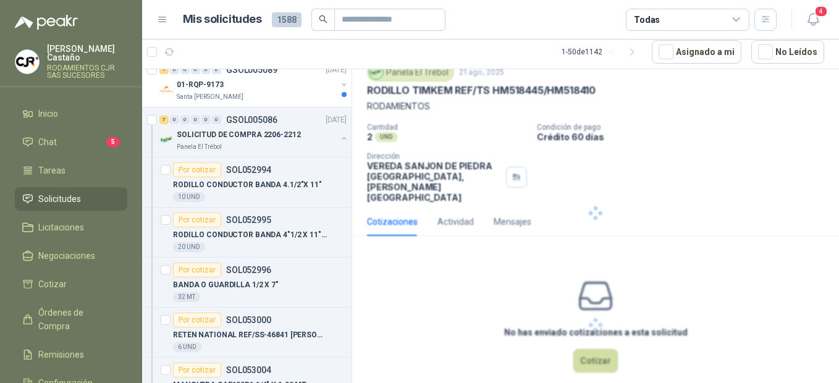
scroll to position [0, 0]
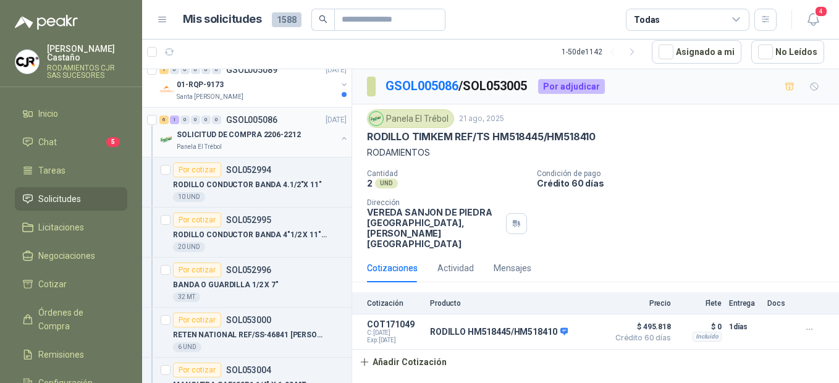
click at [200, 143] on p "Panela El Trébol" at bounding box center [199, 147] width 45 height 10
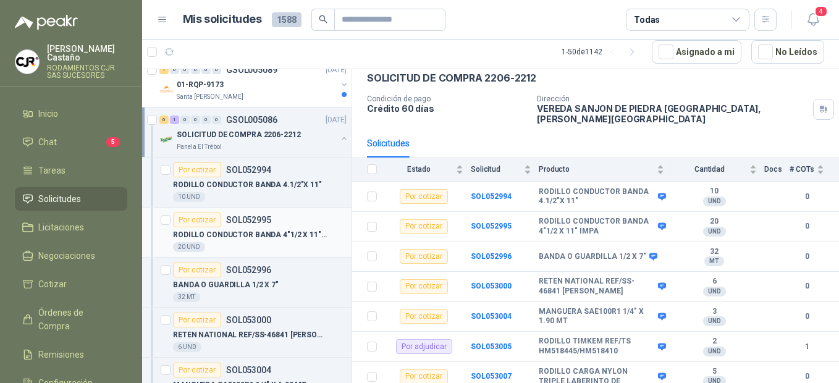
scroll to position [300, 0]
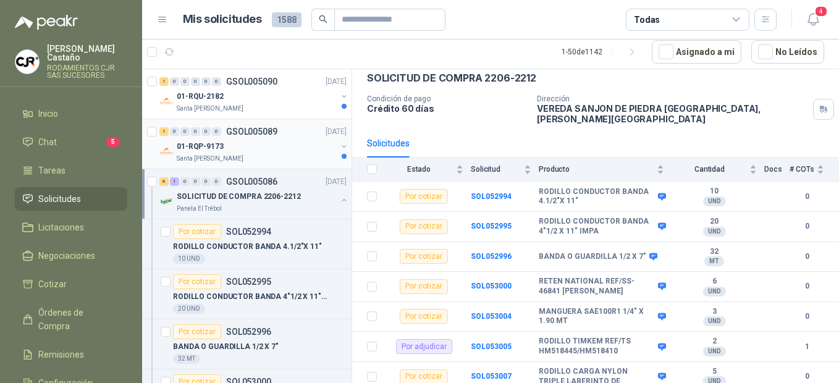
click at [207, 142] on p "01-RQP-9173" at bounding box center [200, 147] width 47 height 12
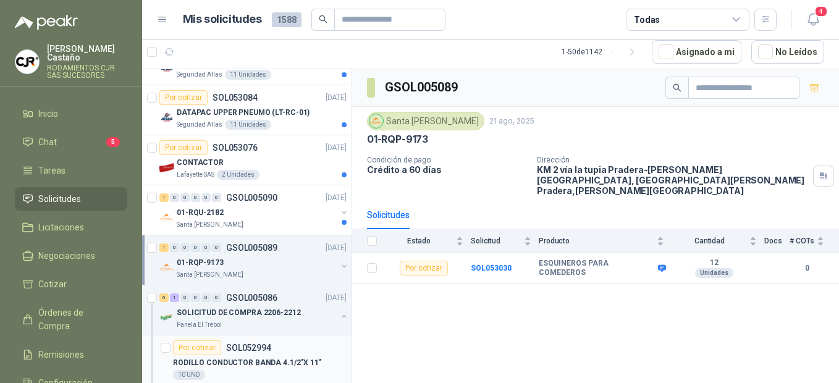
scroll to position [177, 0]
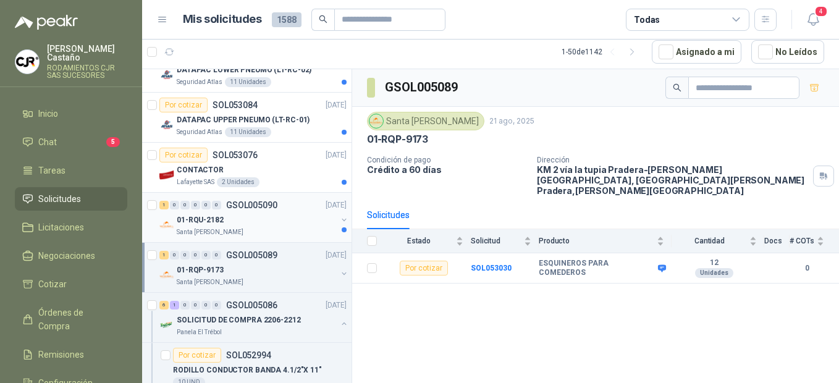
click at [200, 229] on p "Santa [PERSON_NAME]" at bounding box center [210, 232] width 67 height 10
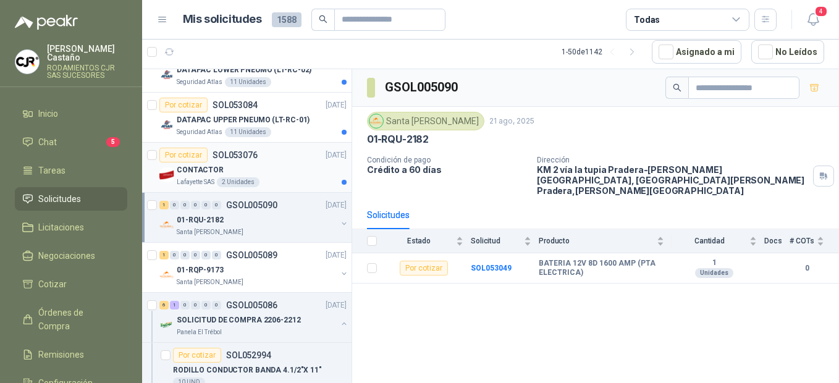
click at [203, 179] on p "Lafayette SAS" at bounding box center [196, 182] width 38 height 10
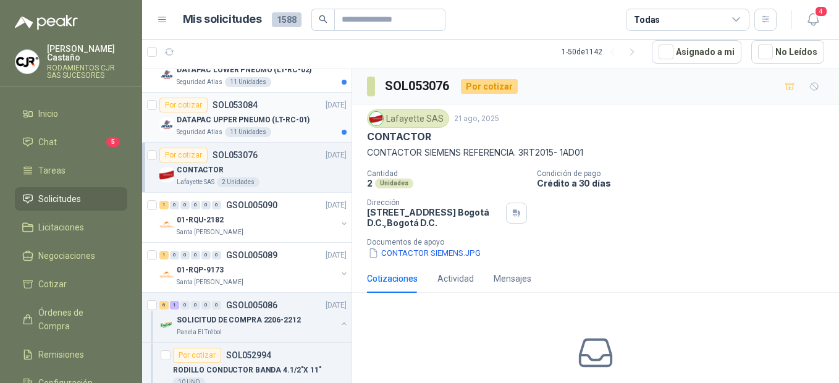
click at [224, 127] on div "DATAPAC UPPER PNEUMO (LT-RC-01)" at bounding box center [262, 119] width 170 height 15
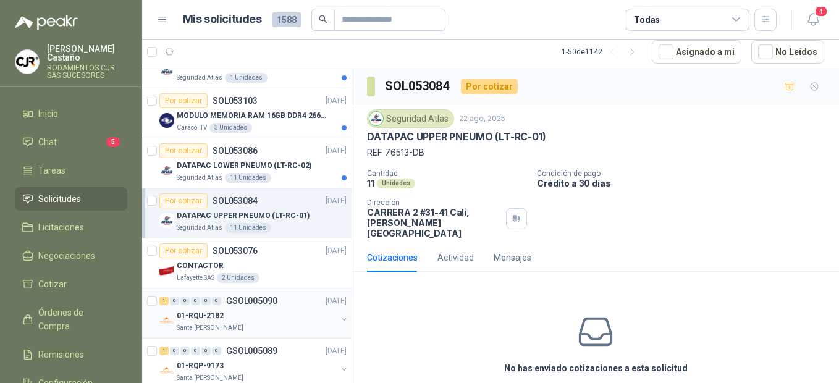
scroll to position [53, 0]
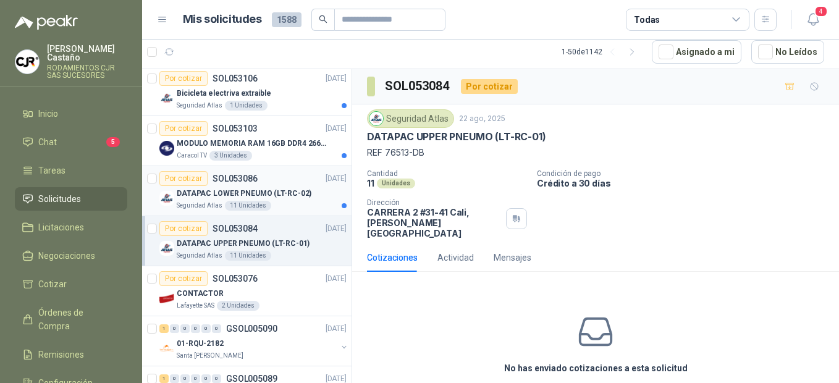
click at [237, 199] on p "DATAPAC LOWER PNEUMO (LT-RC-02)" at bounding box center [244, 194] width 135 height 12
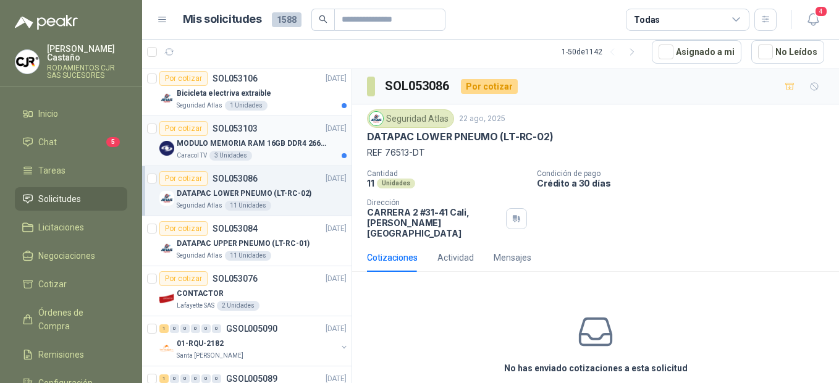
click at [224, 150] on div "MODULO MEMORIA RAM 16GB DDR4 2666 MHZ - PORTATIL" at bounding box center [262, 143] width 170 height 15
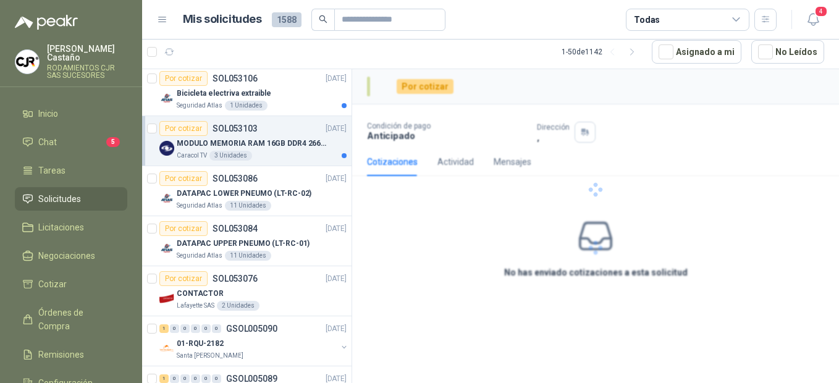
click at [224, 150] on div "MODULO MEMORIA RAM 16GB DDR4 2666 MHZ - PORTATIL" at bounding box center [262, 143] width 170 height 15
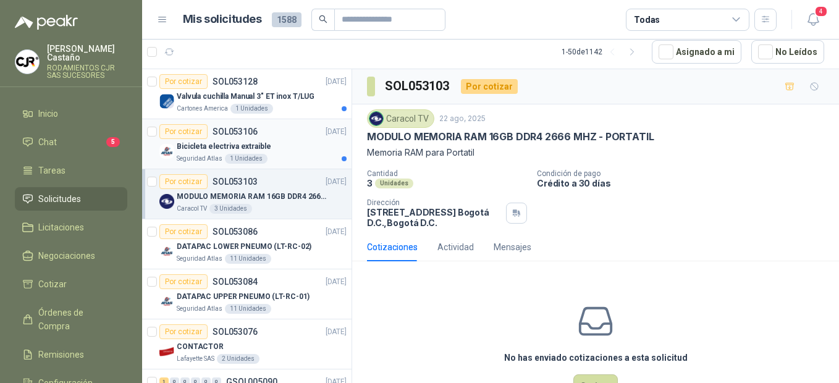
click at [195, 137] on div "Por cotizar" at bounding box center [183, 131] width 48 height 15
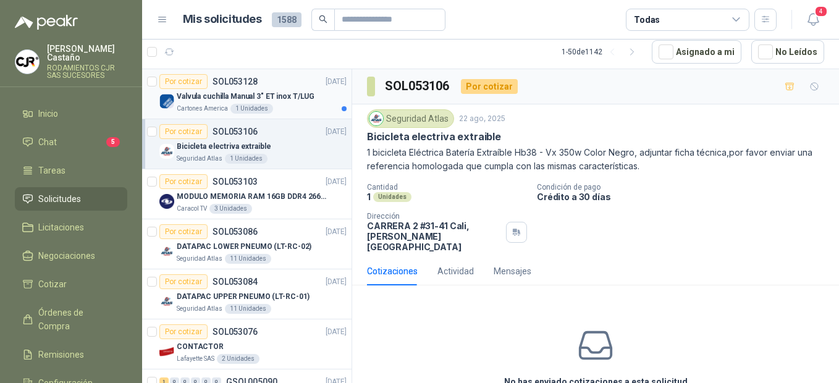
click at [218, 95] on p "Valvula cuchilla Manual 3" ET inox T/LUG" at bounding box center [246, 97] width 138 height 12
